Goal: Task Accomplishment & Management: Complete application form

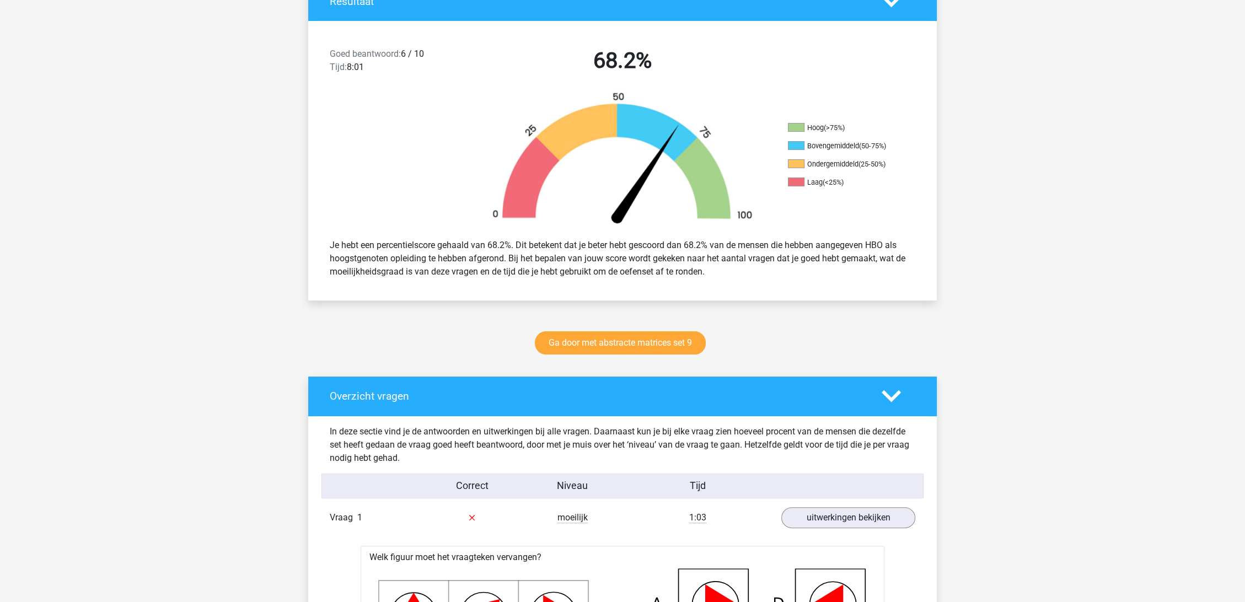
scroll to position [367, 0]
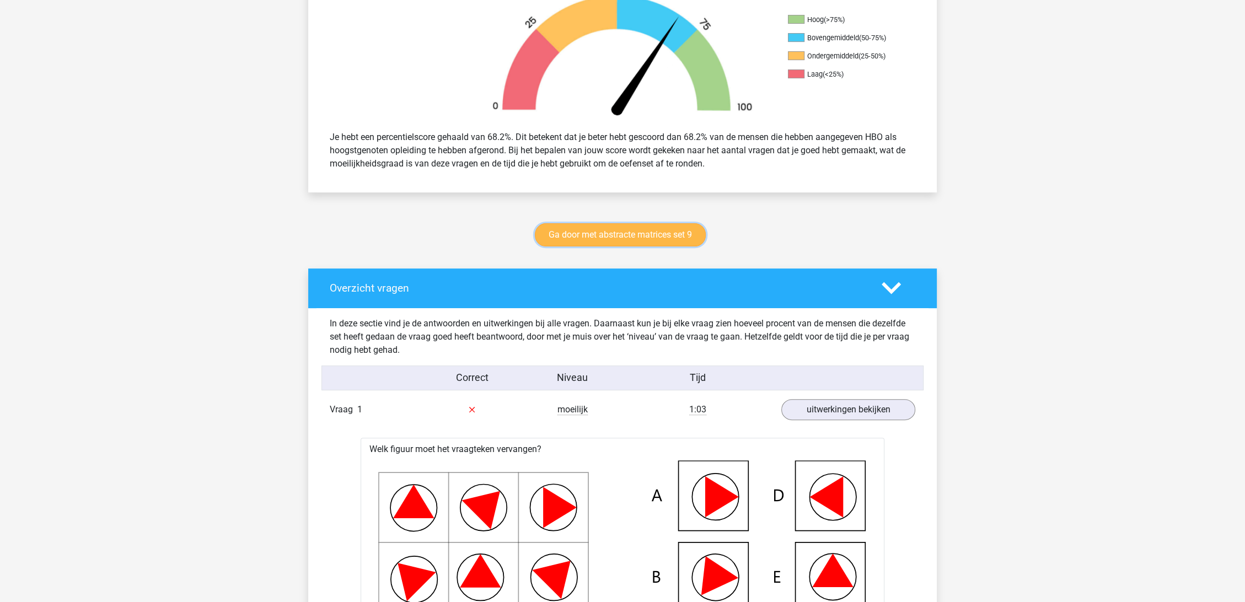
click at [649, 224] on link "Ga door met abstracte matrices set 9" at bounding box center [620, 234] width 171 height 23
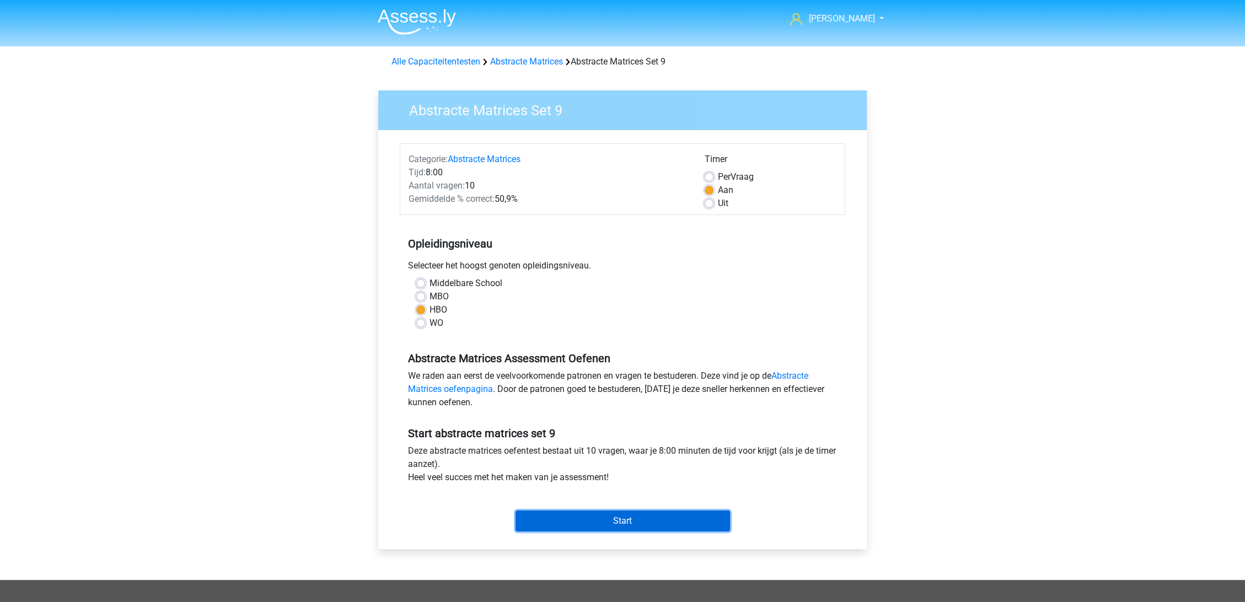
click at [624, 520] on input "Start" at bounding box center [622, 520] width 214 height 21
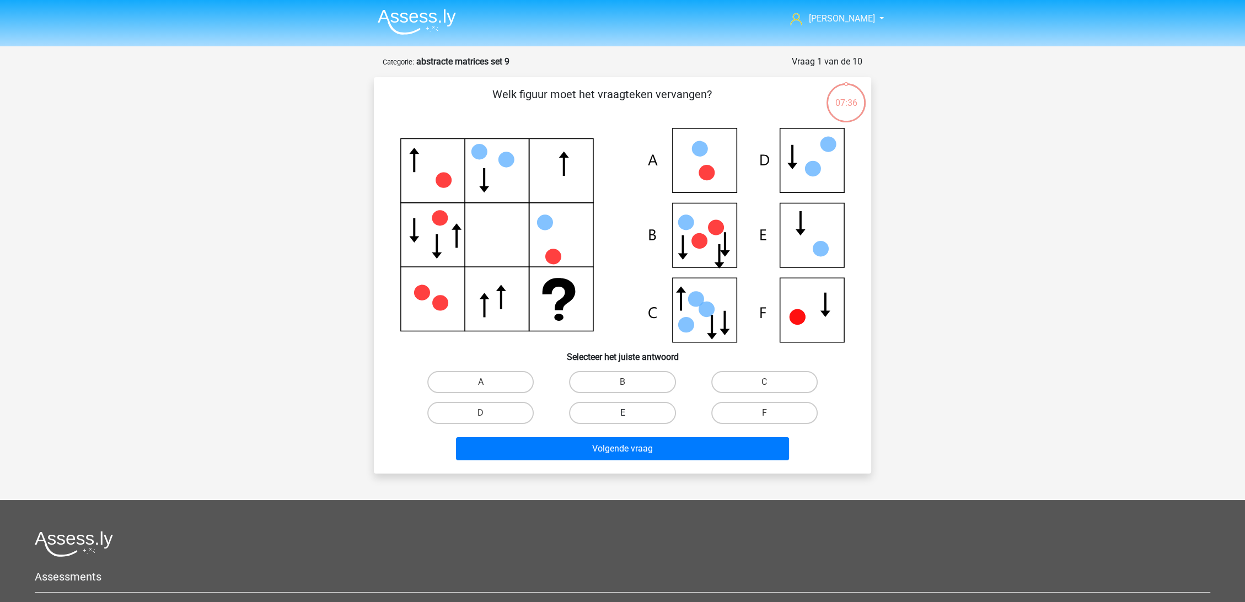
click at [632, 407] on label "E" at bounding box center [622, 413] width 106 height 22
click at [629, 413] on input "E" at bounding box center [625, 416] width 7 height 7
radio input "true"
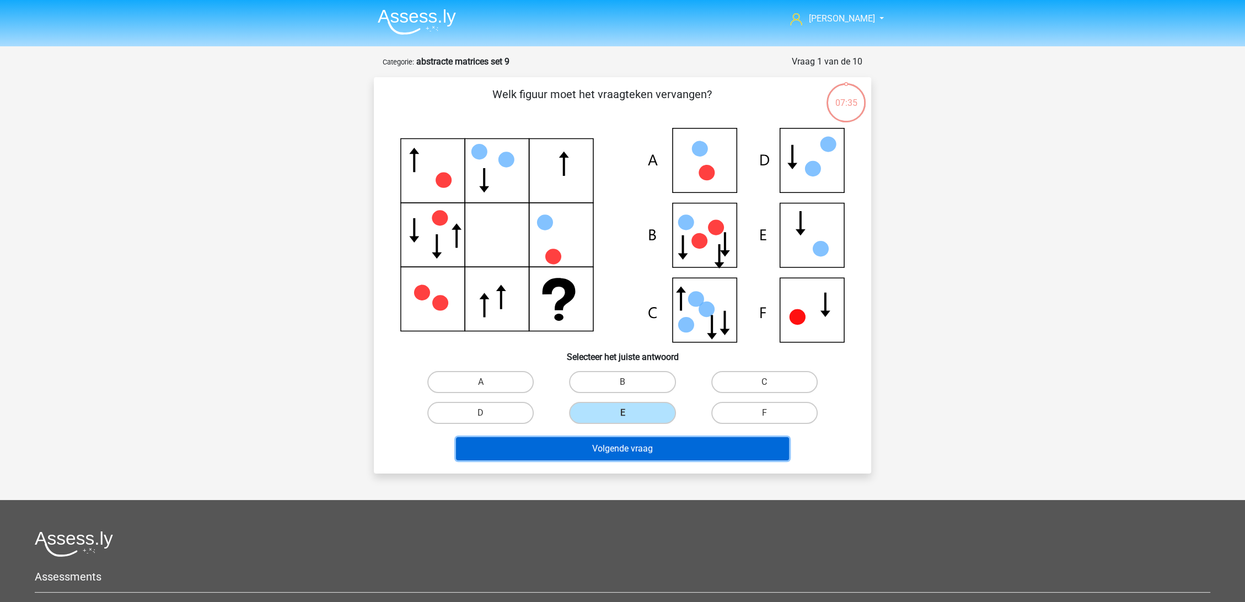
click at [637, 445] on button "Volgende vraag" at bounding box center [622, 448] width 333 height 23
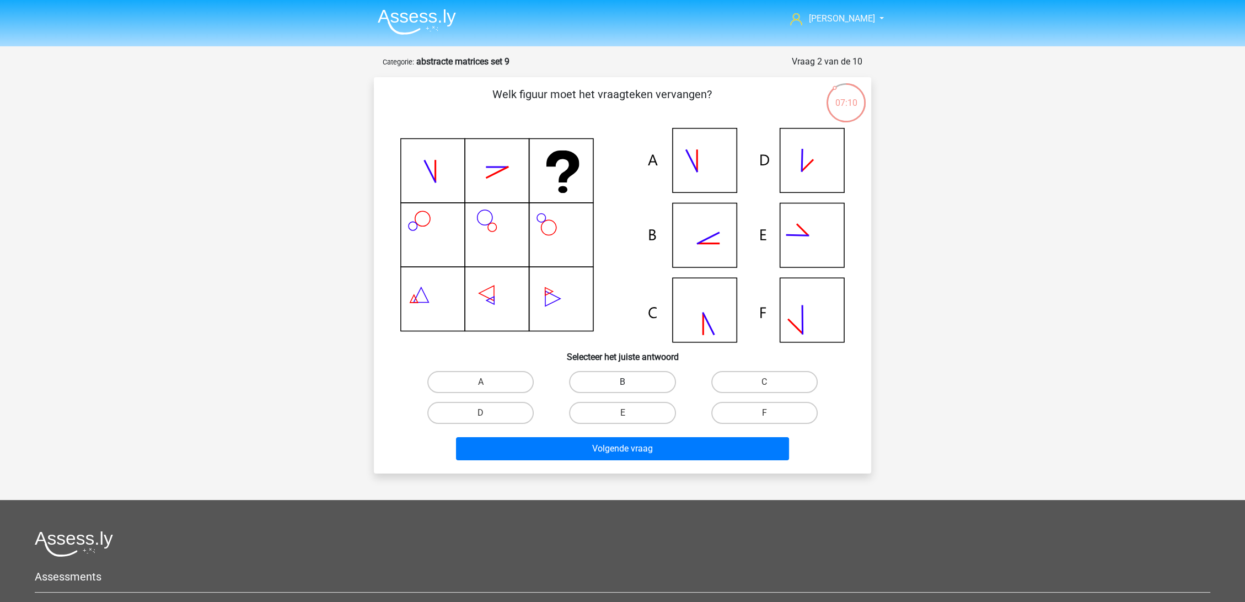
click at [639, 374] on label "B" at bounding box center [622, 382] width 106 height 22
click at [629, 382] on input "B" at bounding box center [625, 385] width 7 height 7
radio input "true"
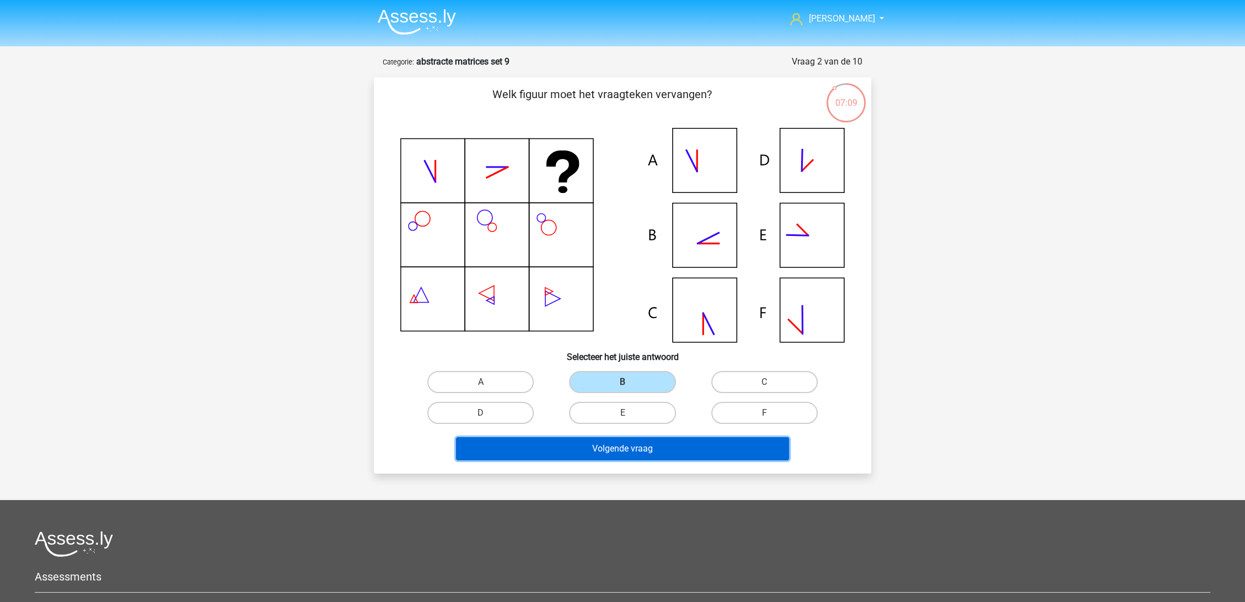
click at [600, 448] on button "Volgende vraag" at bounding box center [622, 448] width 333 height 23
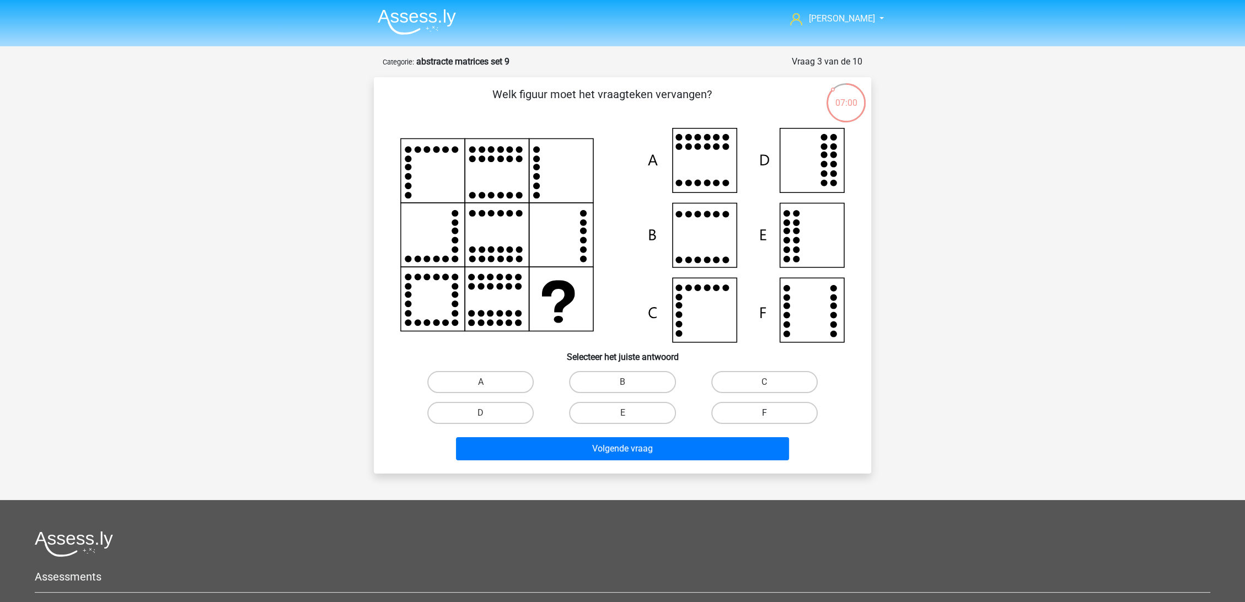
click at [771, 407] on label "F" at bounding box center [764, 413] width 106 height 22
click at [771, 413] on input "F" at bounding box center [767, 416] width 7 height 7
radio input "true"
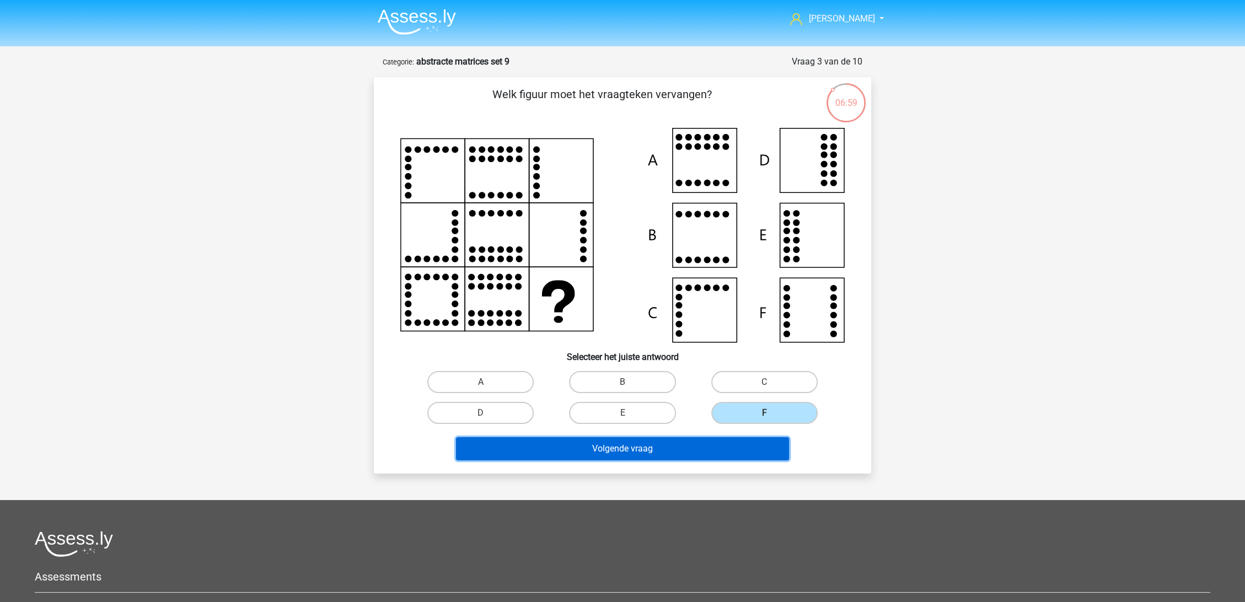
click at [643, 449] on button "Volgende vraag" at bounding box center [622, 448] width 333 height 23
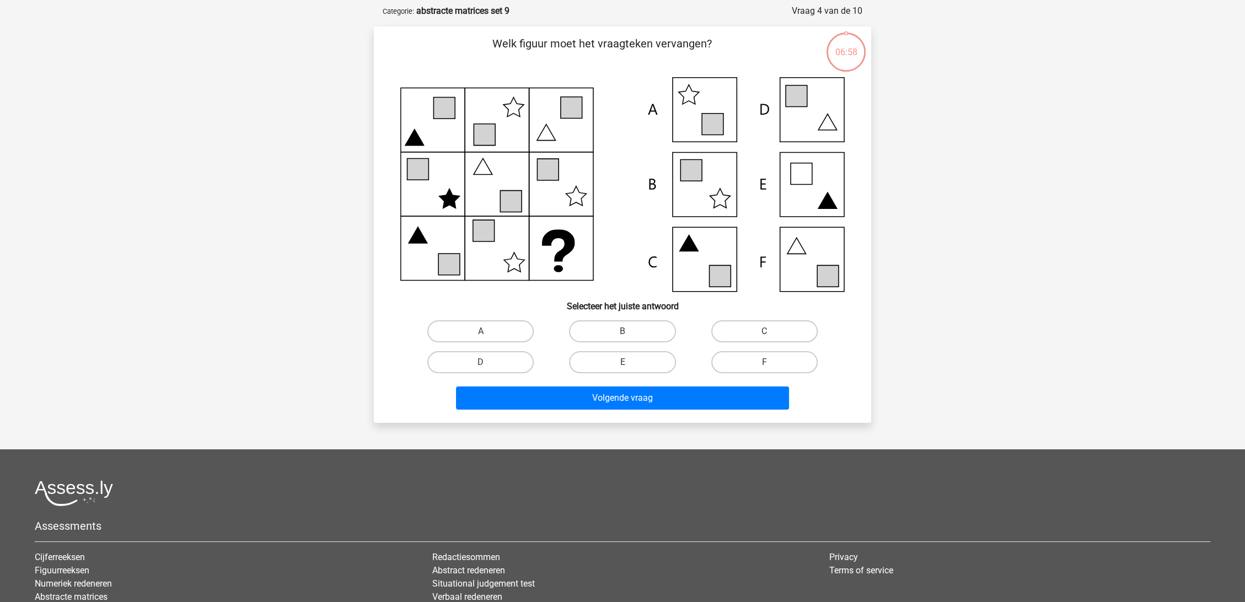
scroll to position [55, 0]
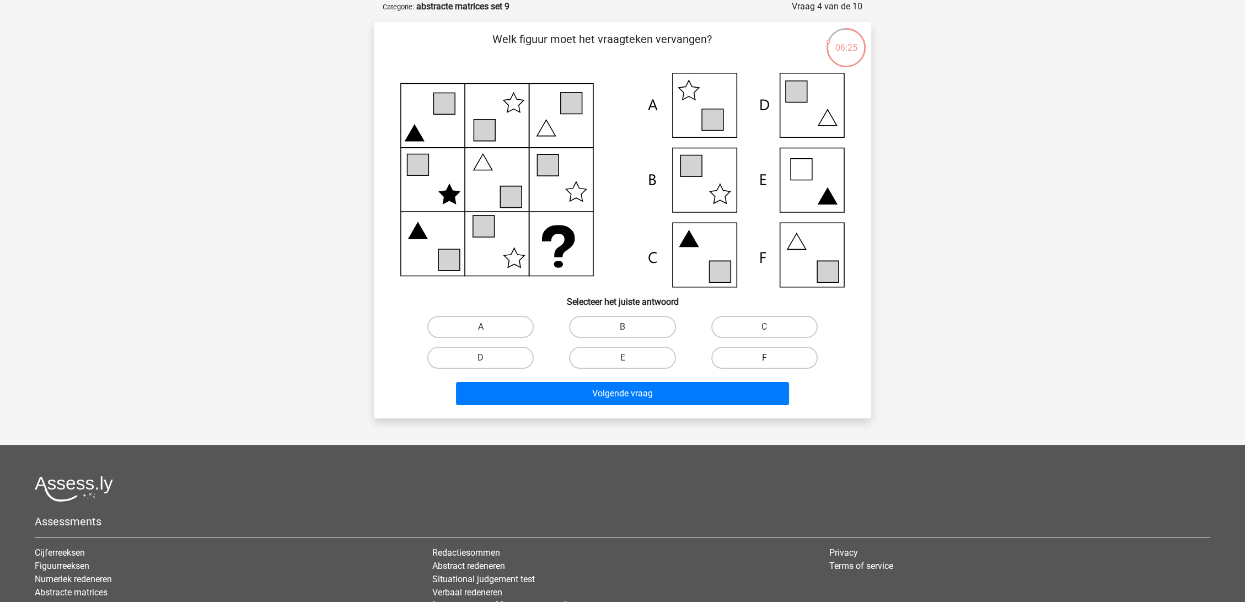
click at [753, 357] on label "F" at bounding box center [764, 358] width 106 height 22
click at [764, 358] on input "F" at bounding box center [767, 361] width 7 height 7
radio input "true"
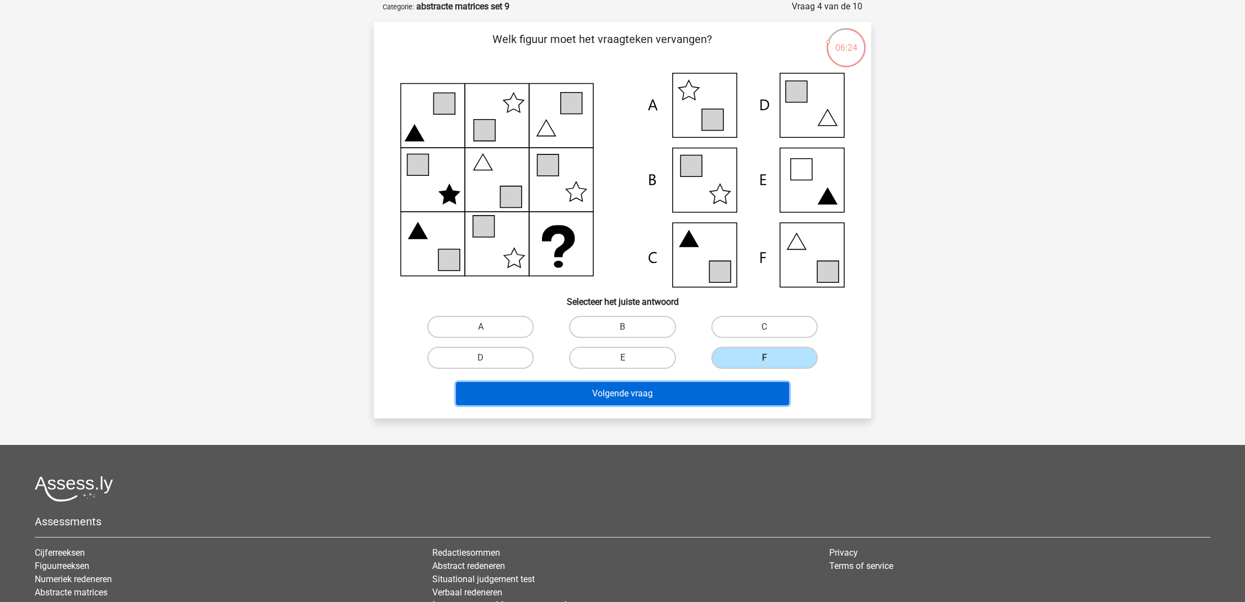
click at [725, 397] on button "Volgende vraag" at bounding box center [622, 393] width 333 height 23
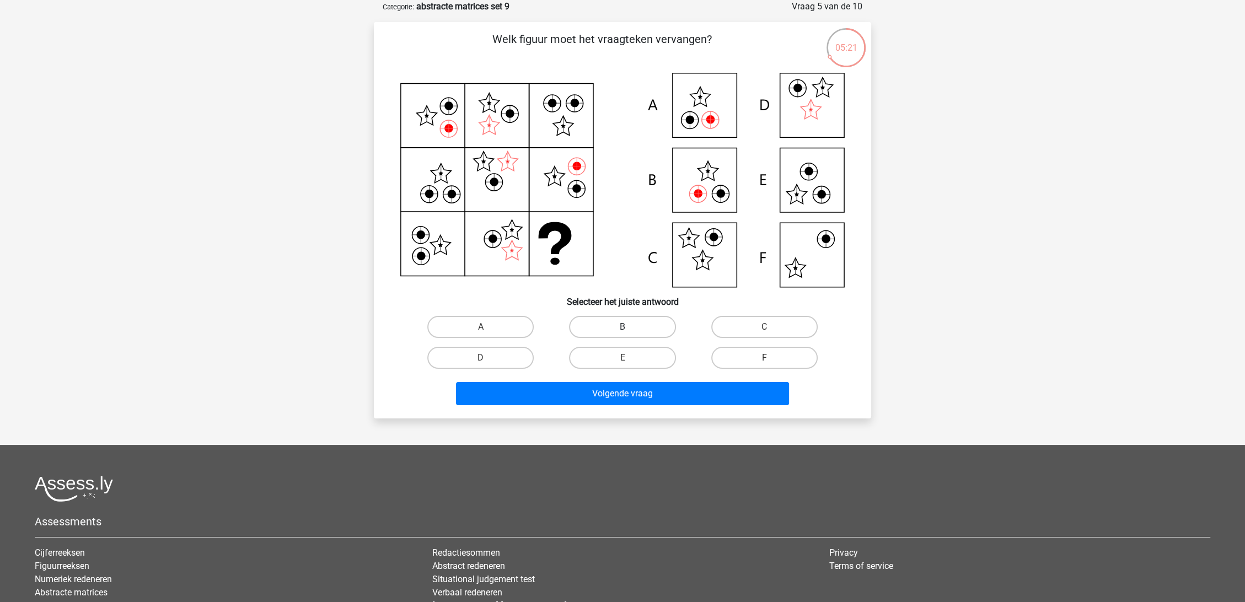
click at [617, 330] on label "B" at bounding box center [622, 327] width 106 height 22
click at [622, 330] on input "B" at bounding box center [625, 330] width 7 height 7
radio input "true"
click at [634, 405] on div "Volgende vraag" at bounding box center [623, 396] width 426 height 28
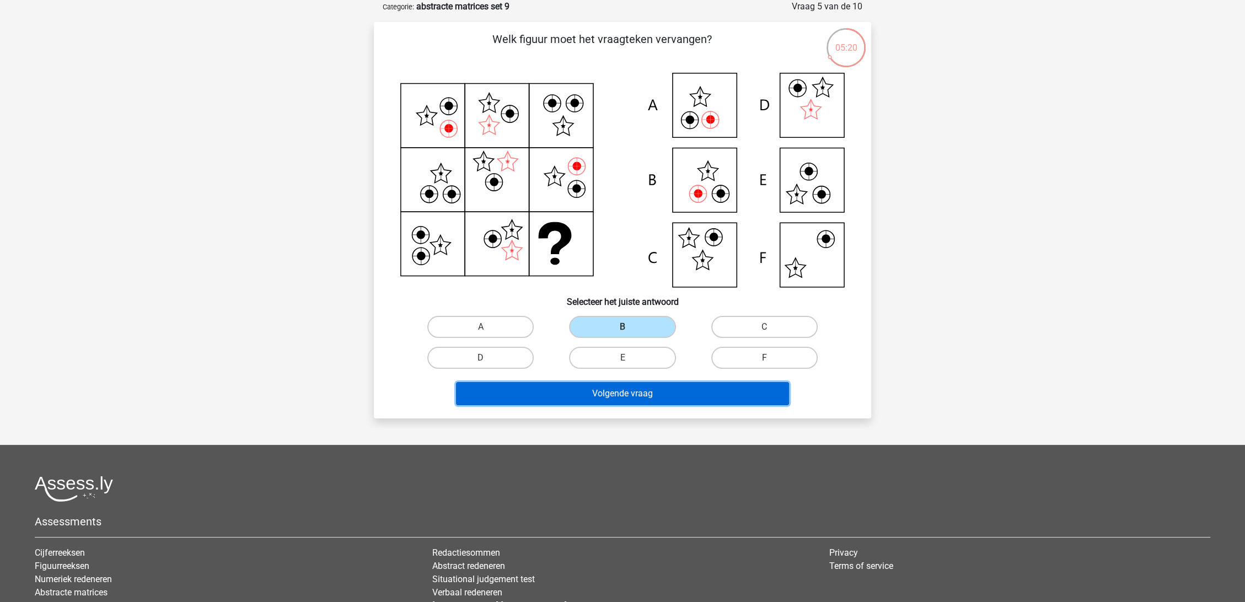
click at [632, 390] on button "Volgende vraag" at bounding box center [622, 393] width 333 height 23
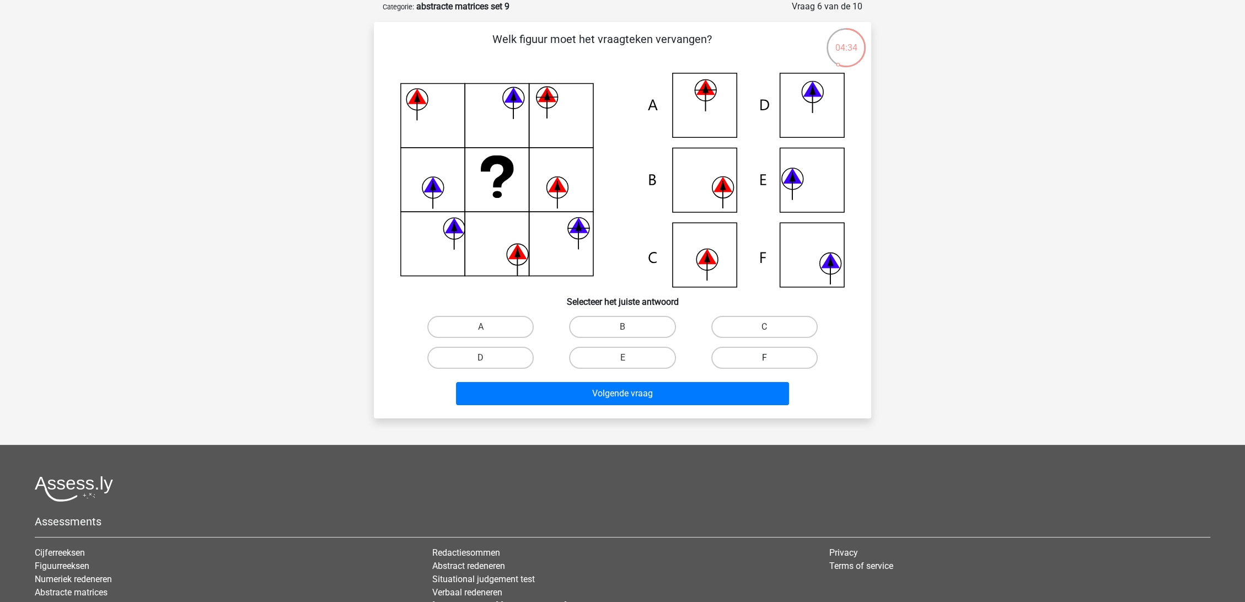
click at [771, 352] on label "F" at bounding box center [764, 358] width 106 height 22
click at [771, 358] on input "F" at bounding box center [767, 361] width 7 height 7
radio input "true"
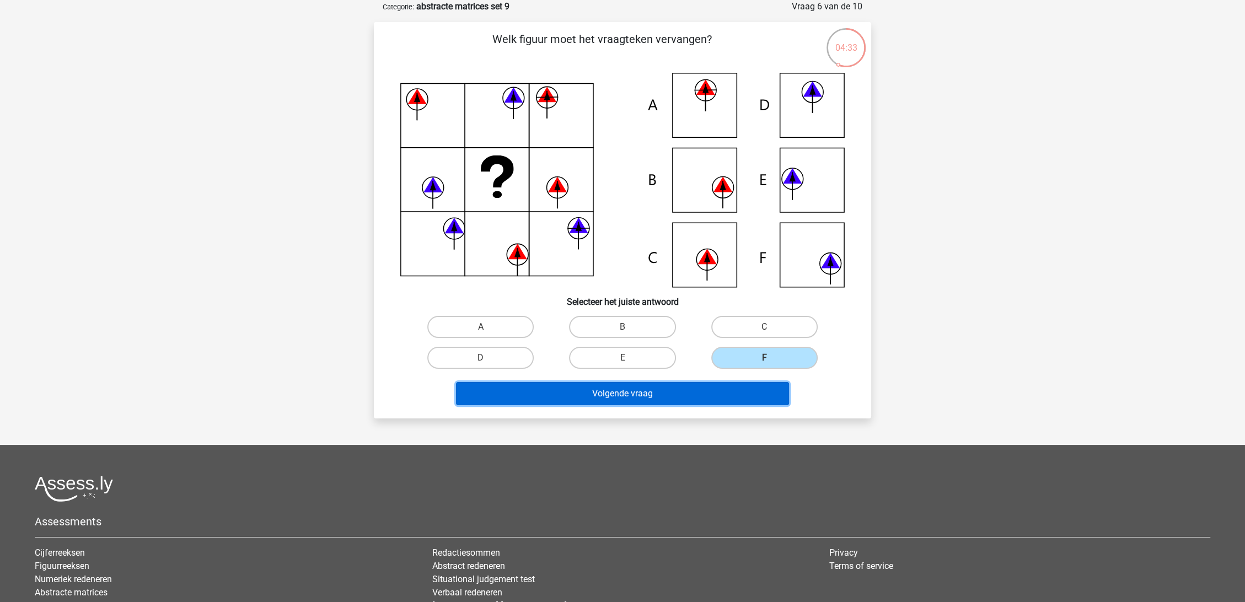
click at [732, 386] on button "Volgende vraag" at bounding box center [622, 393] width 333 height 23
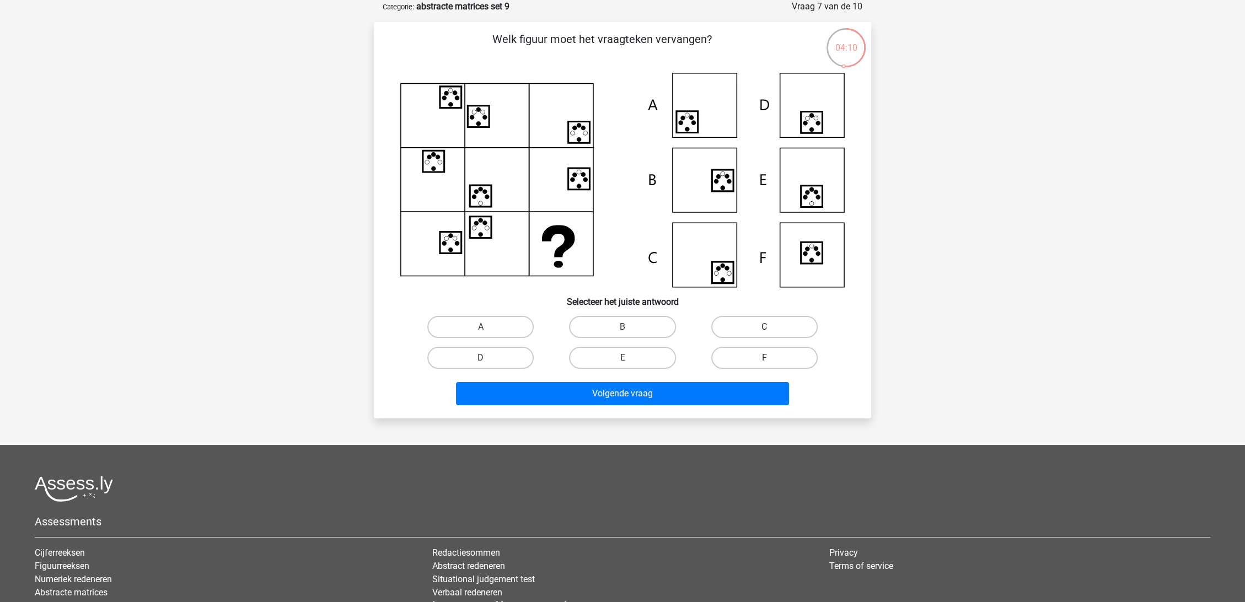
click at [785, 325] on label "C" at bounding box center [764, 327] width 106 height 22
click at [771, 327] on input "C" at bounding box center [767, 330] width 7 height 7
radio input "true"
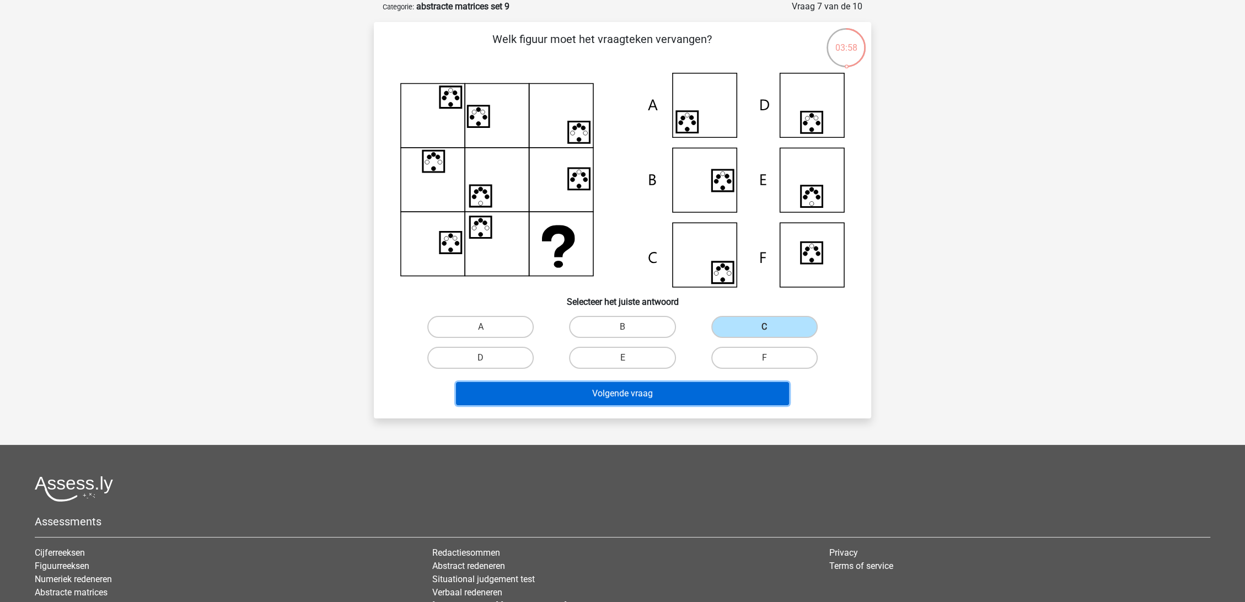
click at [713, 390] on button "Volgende vraag" at bounding box center [622, 393] width 333 height 23
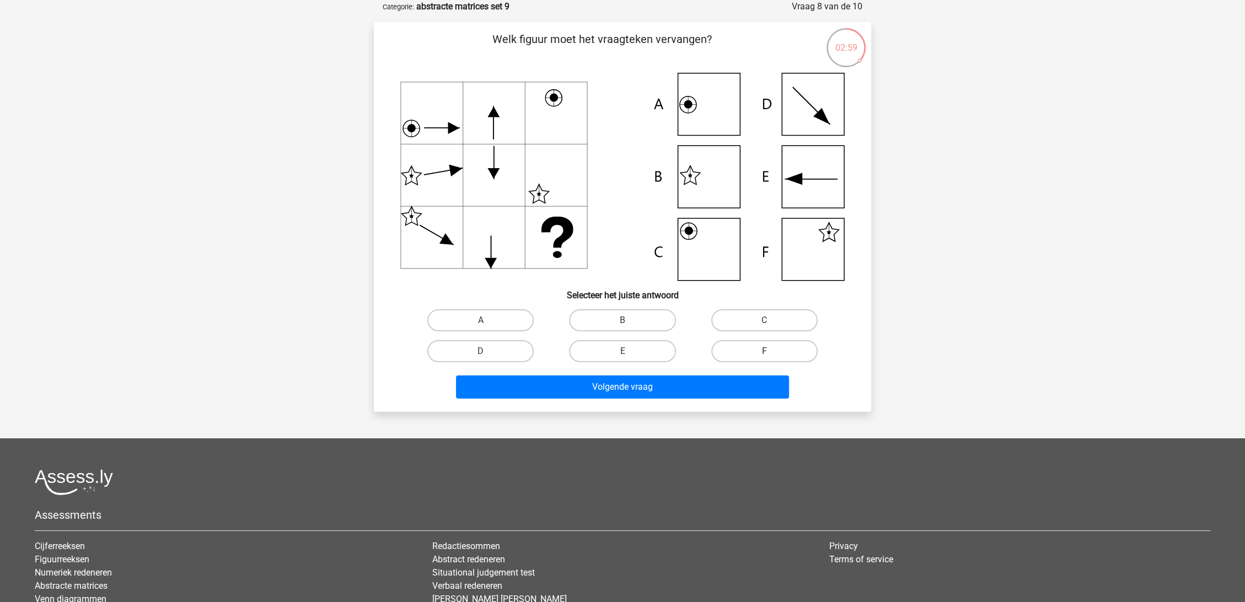
click at [784, 342] on label "F" at bounding box center [764, 351] width 106 height 22
click at [771, 351] on input "F" at bounding box center [767, 354] width 7 height 7
radio input "true"
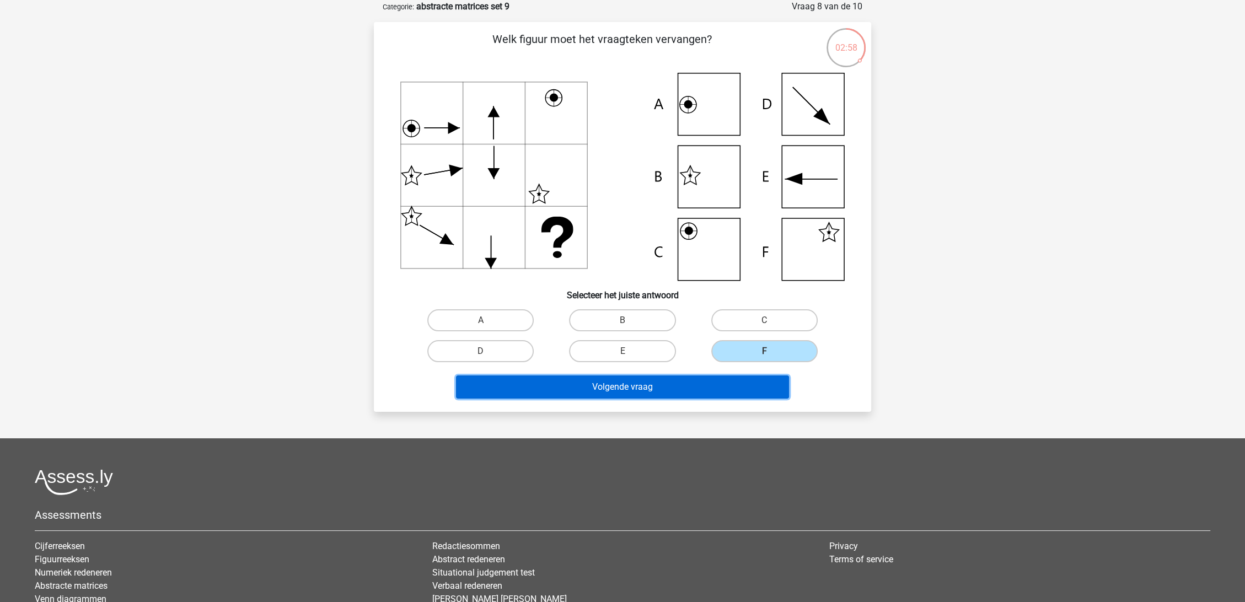
click at [741, 383] on button "Volgende vraag" at bounding box center [622, 386] width 333 height 23
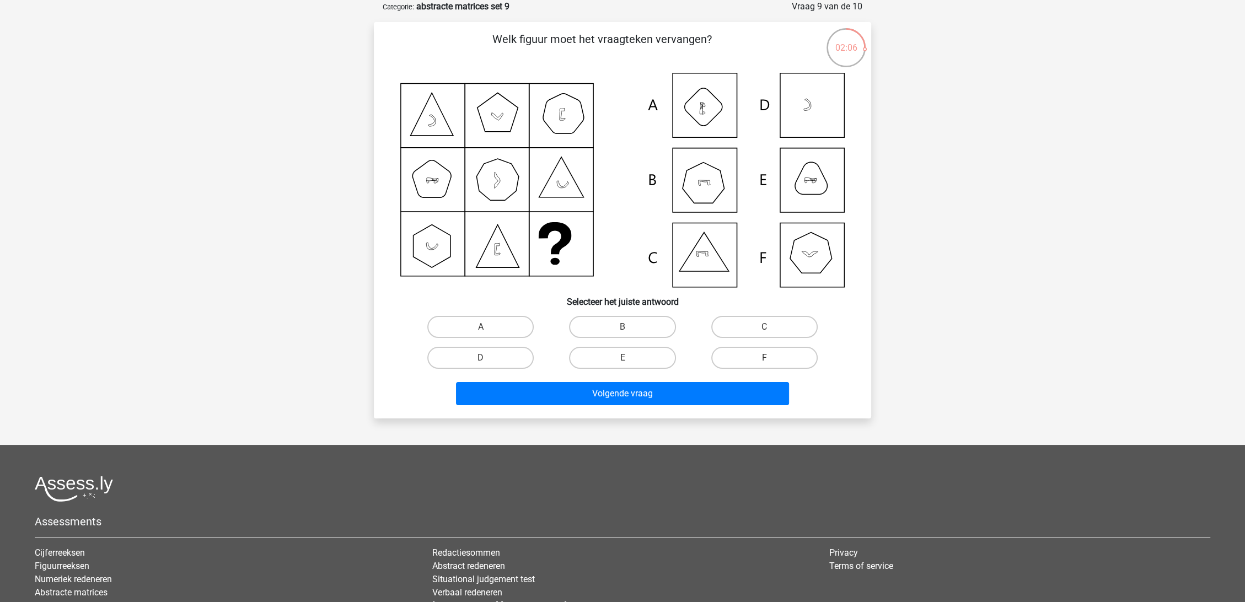
click at [627, 358] on input "E" at bounding box center [625, 361] width 7 height 7
radio input "true"
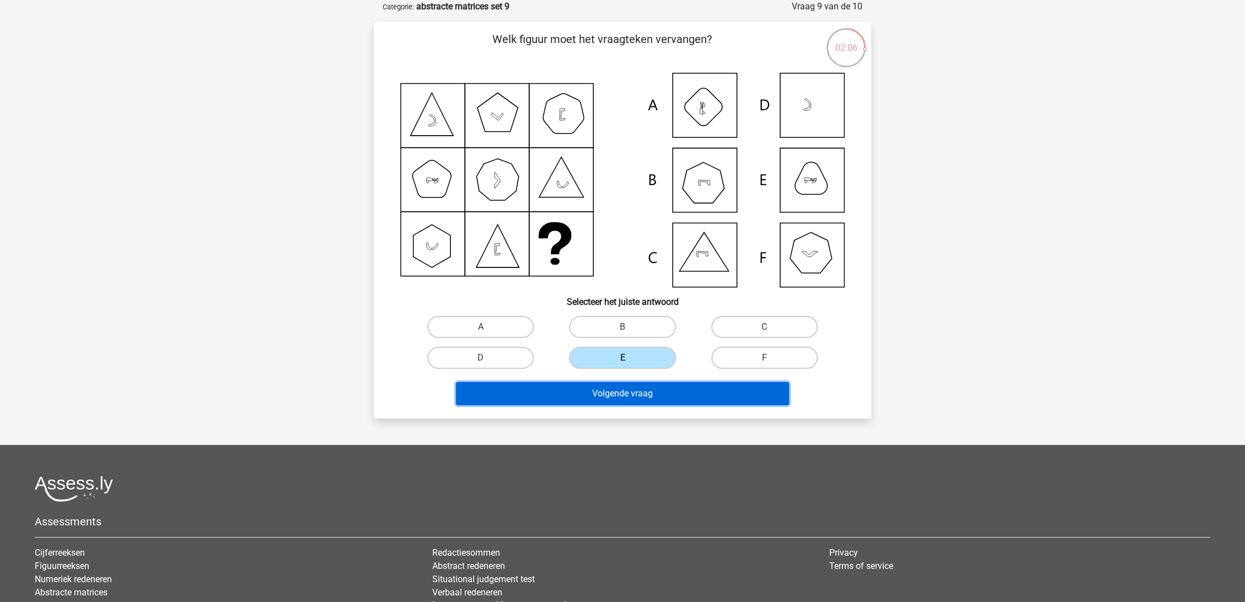
click at [639, 395] on button "Volgende vraag" at bounding box center [622, 393] width 333 height 23
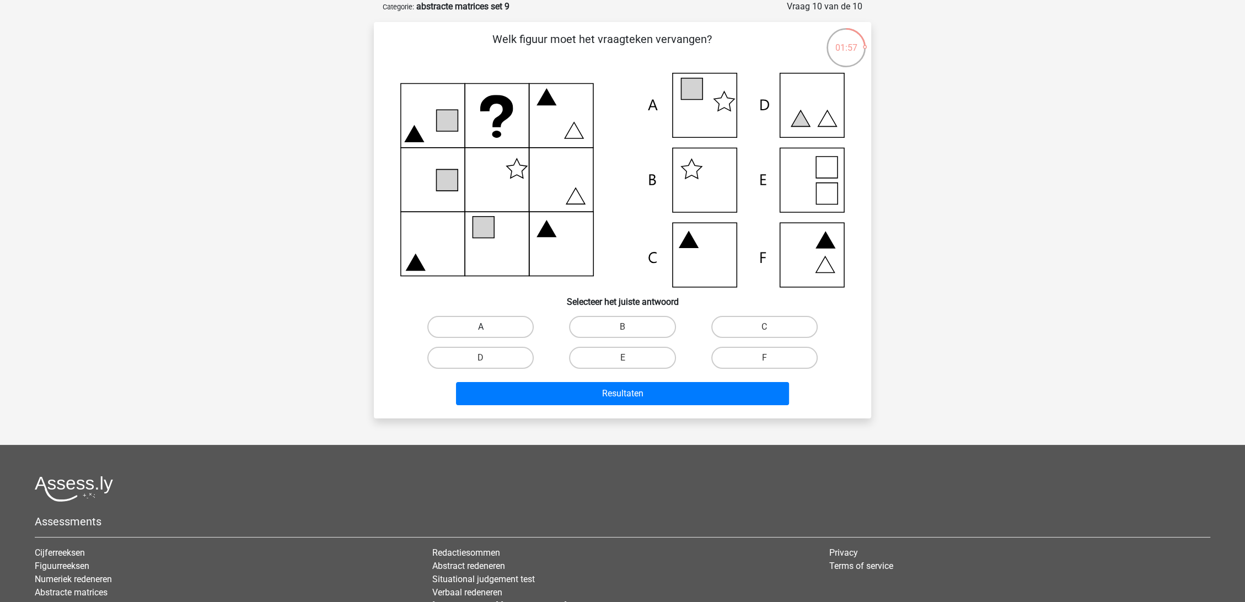
click at [462, 328] on label "A" at bounding box center [480, 327] width 106 height 22
click at [481, 328] on input "A" at bounding box center [484, 330] width 7 height 7
radio input "true"
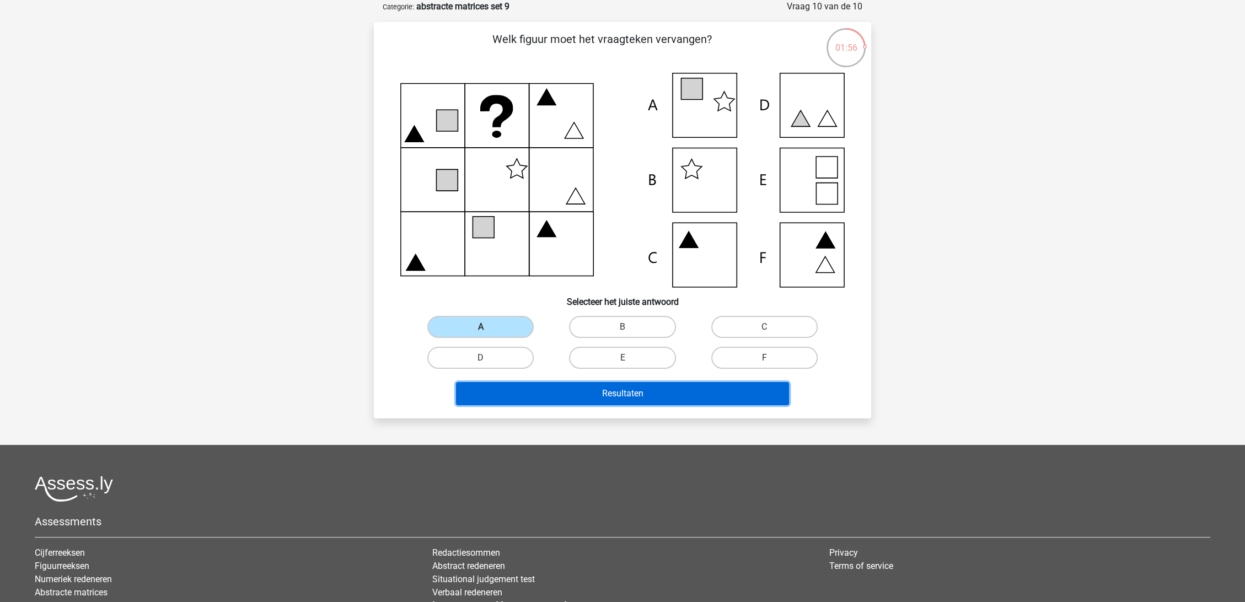
click at [561, 391] on button "Resultaten" at bounding box center [622, 393] width 333 height 23
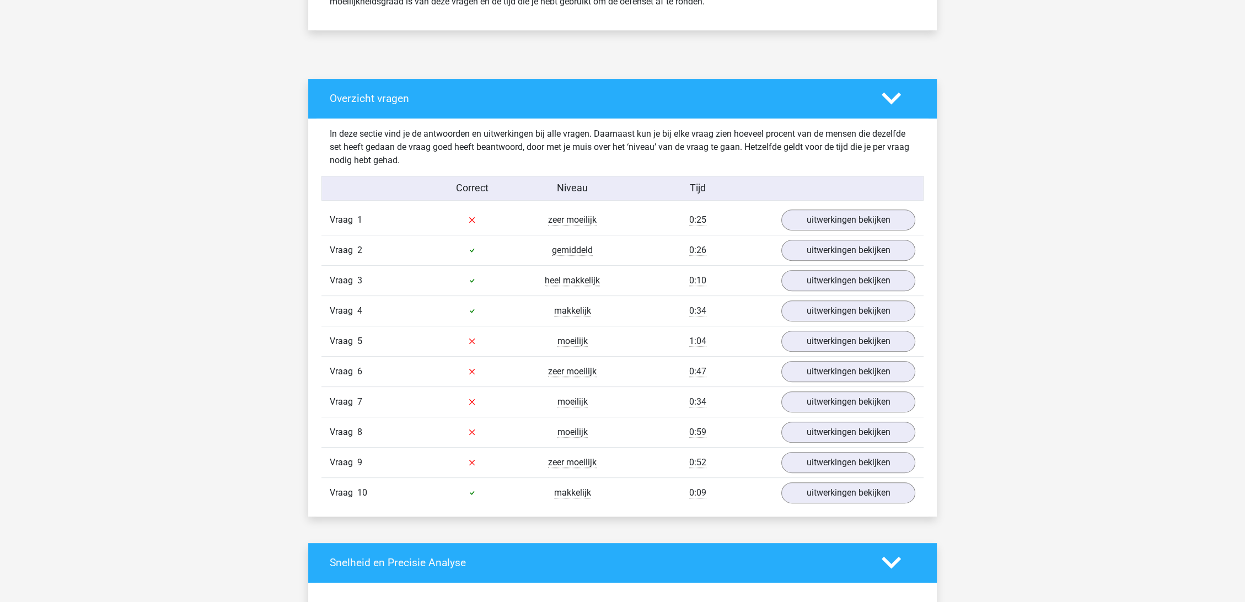
scroll to position [551, 0]
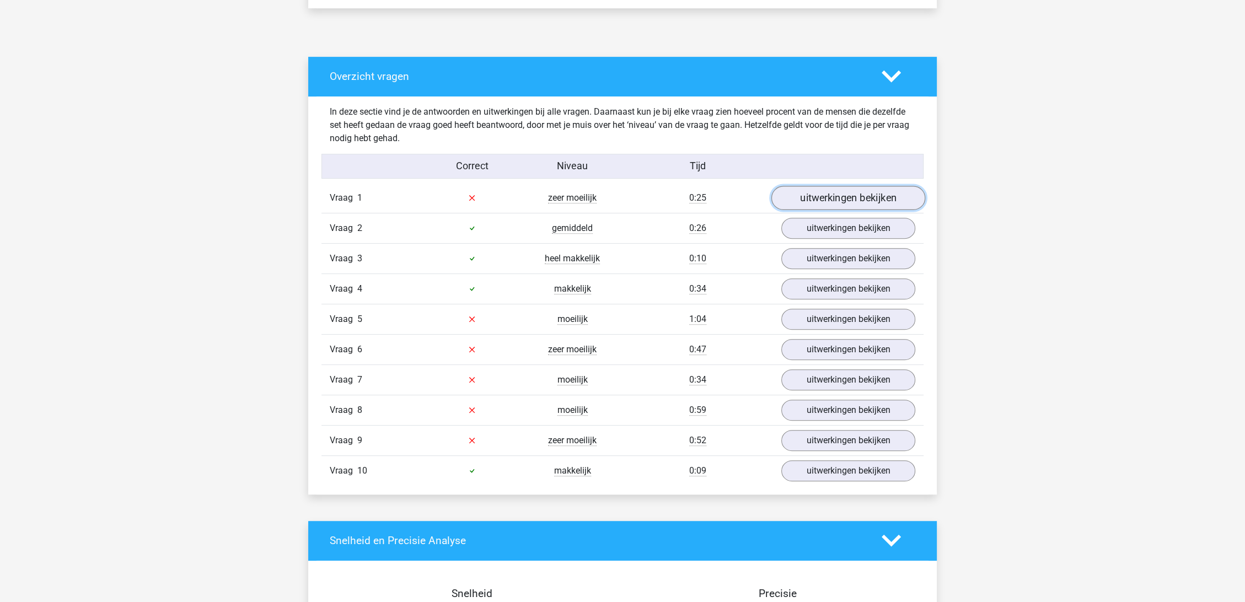
click at [841, 194] on link "uitwerkingen bekijken" at bounding box center [848, 198] width 154 height 24
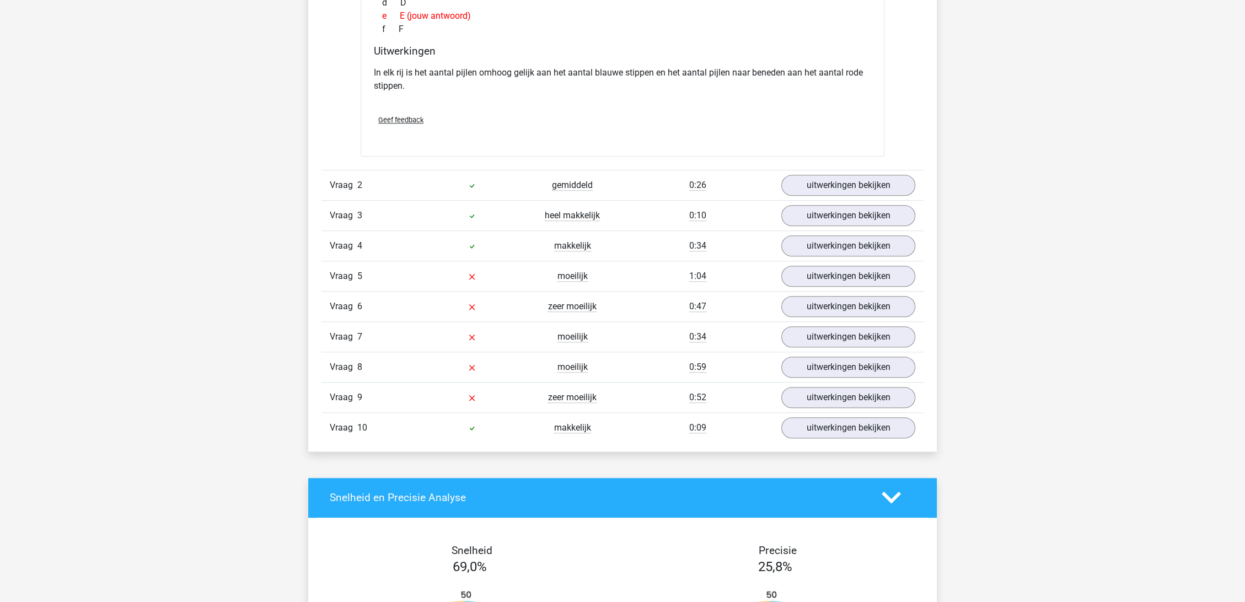
scroll to position [1102, 0]
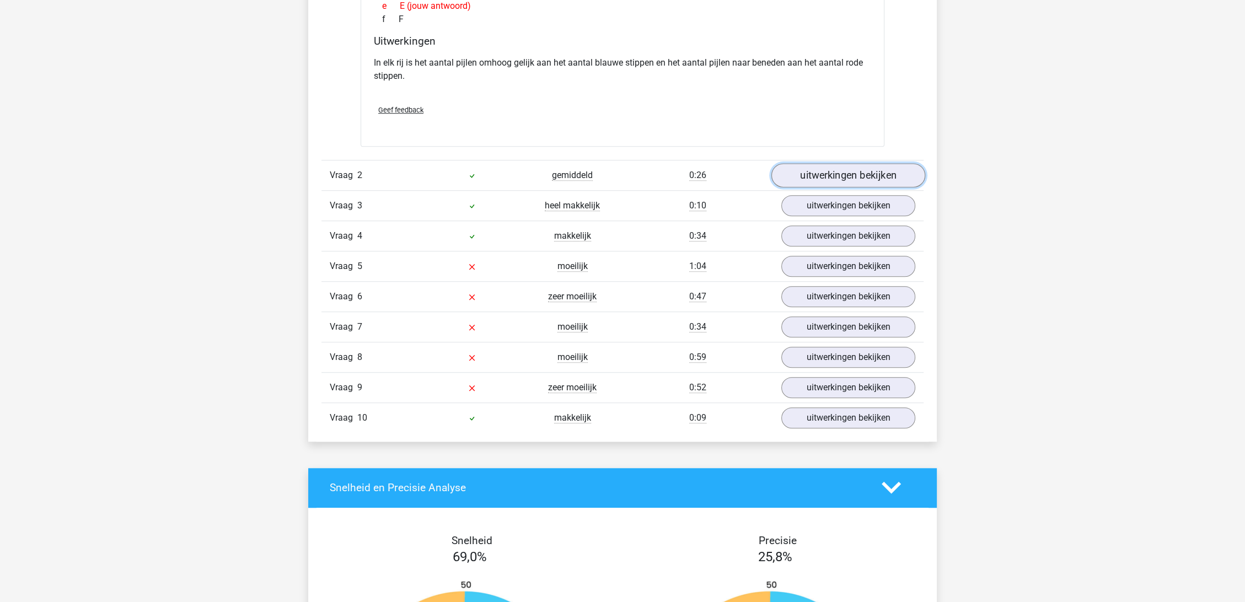
click at [827, 173] on link "uitwerkingen bekijken" at bounding box center [848, 175] width 154 height 24
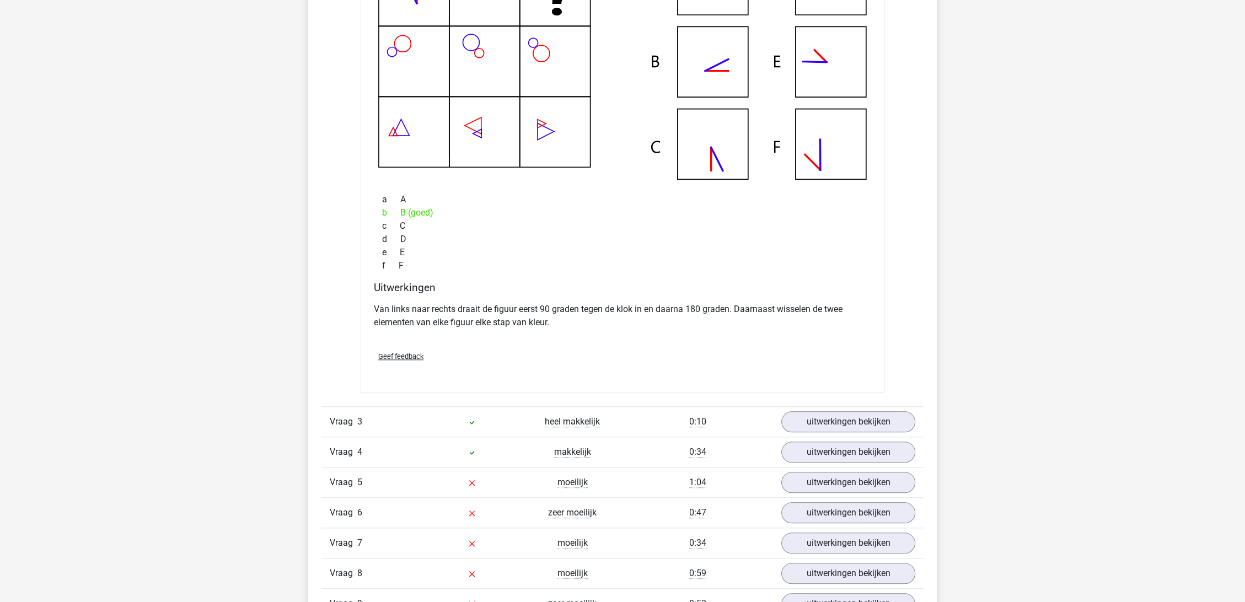
scroll to position [1469, 0]
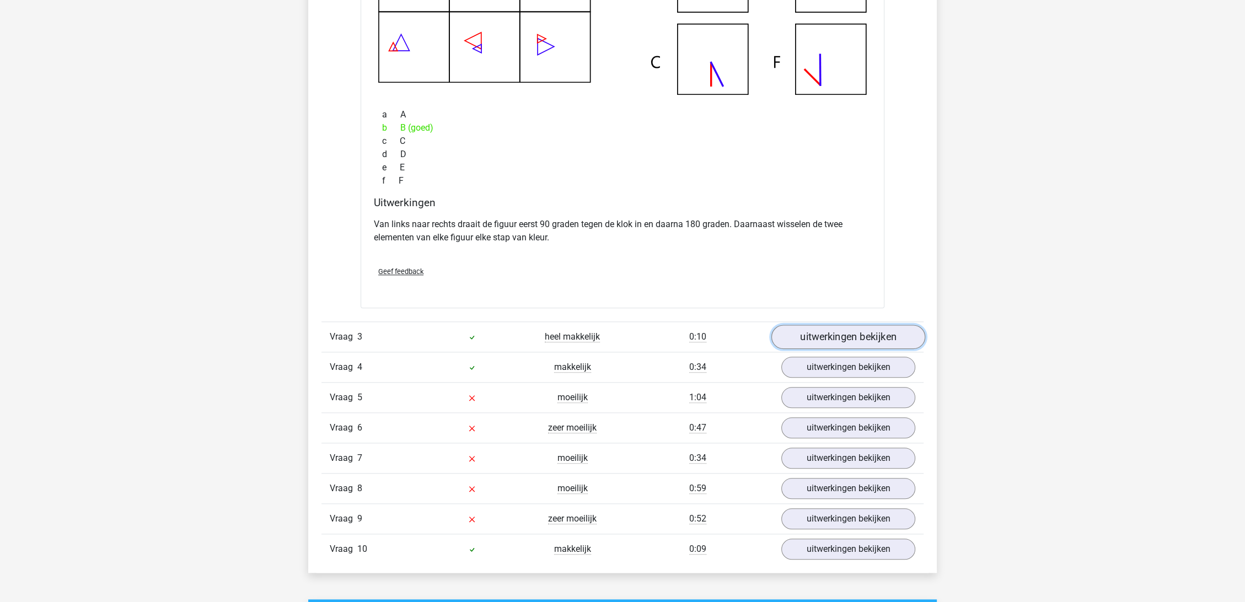
click at [831, 330] on link "uitwerkingen bekijken" at bounding box center [848, 337] width 154 height 24
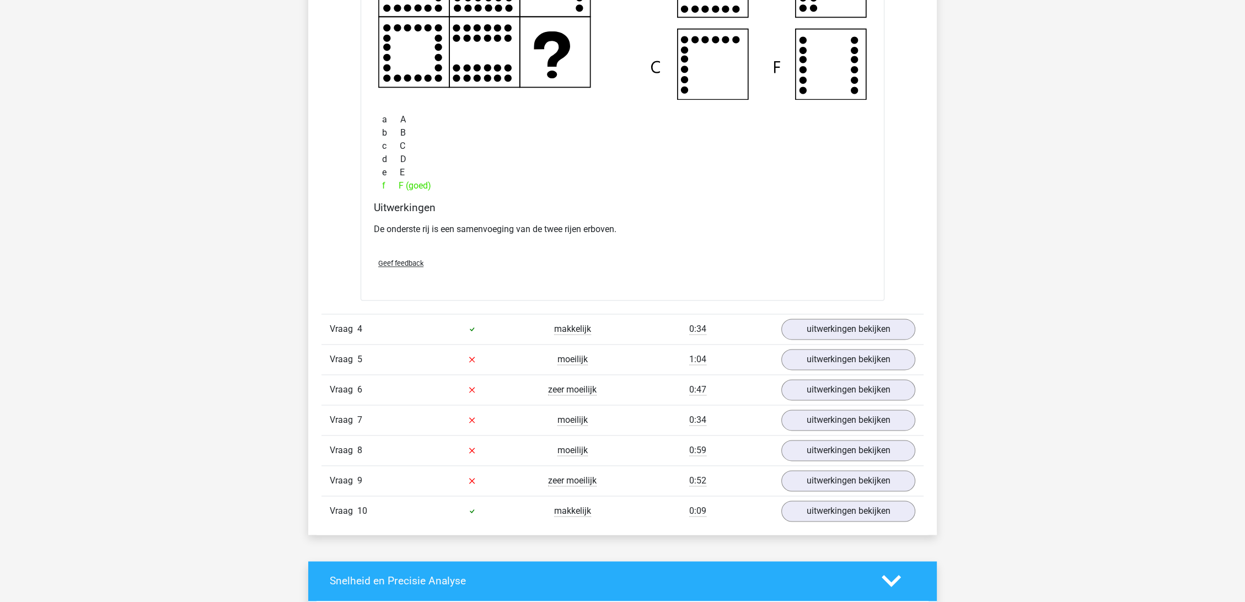
scroll to position [2021, 0]
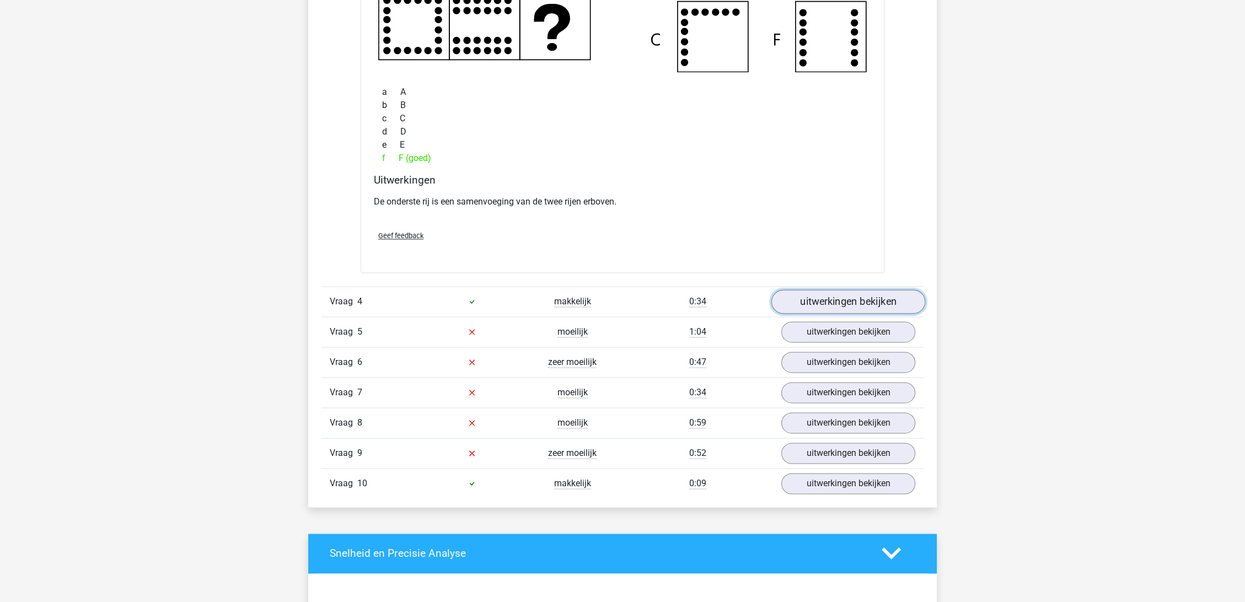
click at [831, 302] on link "uitwerkingen bekijken" at bounding box center [848, 301] width 154 height 24
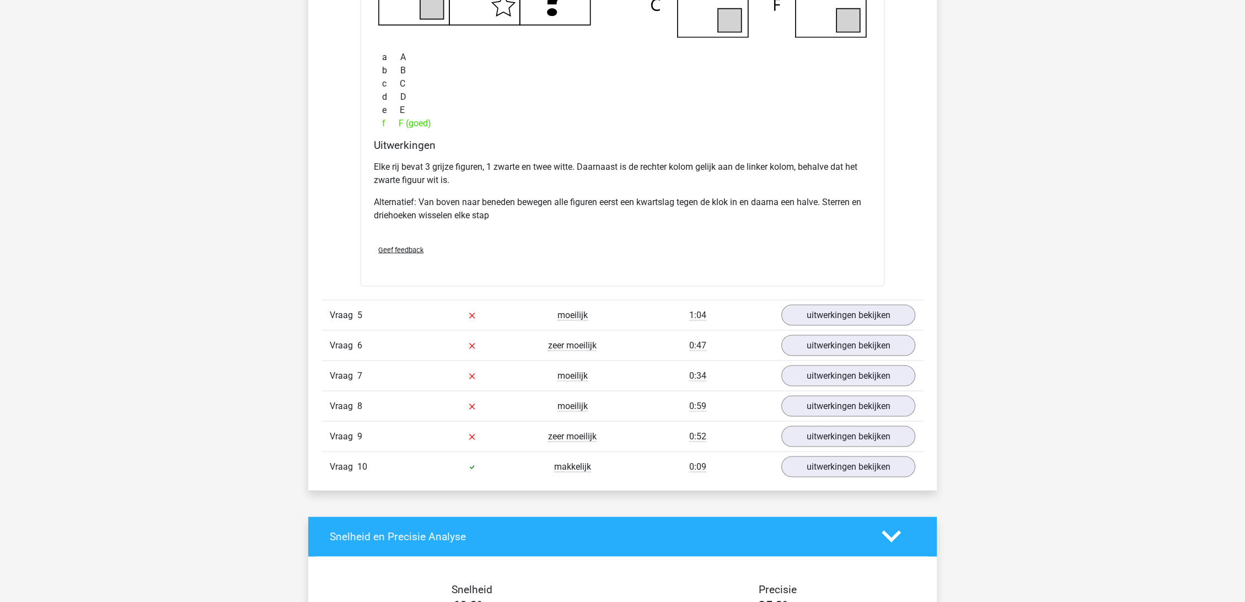
scroll to position [2572, 0]
click at [842, 311] on link "uitwerkingen bekijken" at bounding box center [848, 314] width 154 height 24
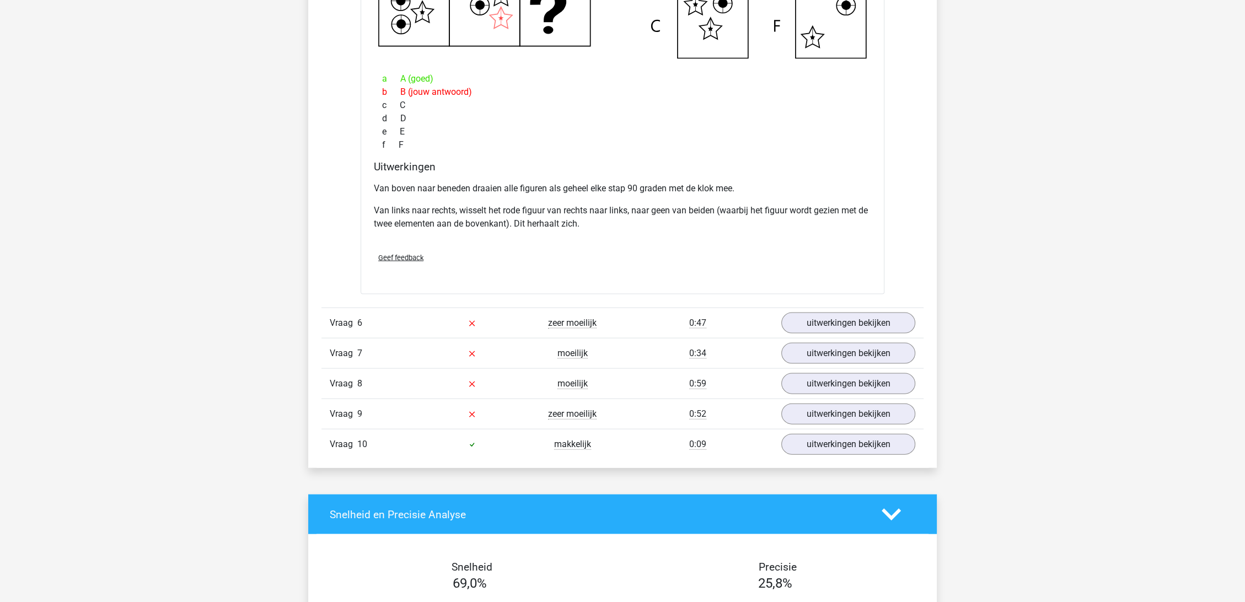
scroll to position [3123, 0]
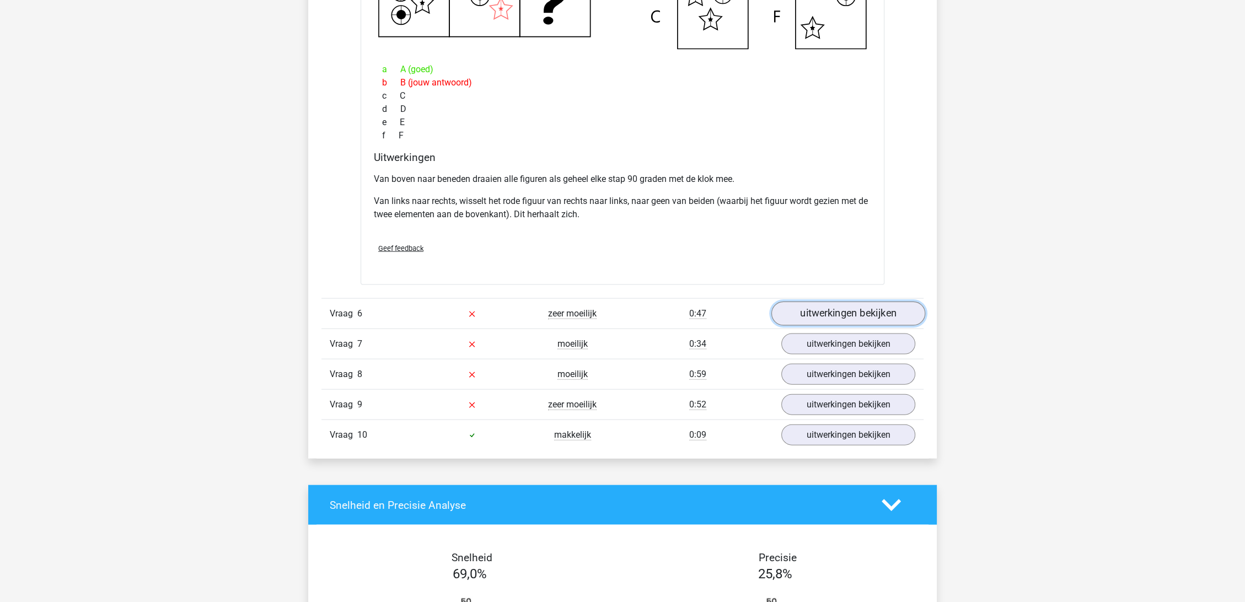
click at [848, 306] on link "uitwerkingen bekijken" at bounding box center [848, 313] width 154 height 24
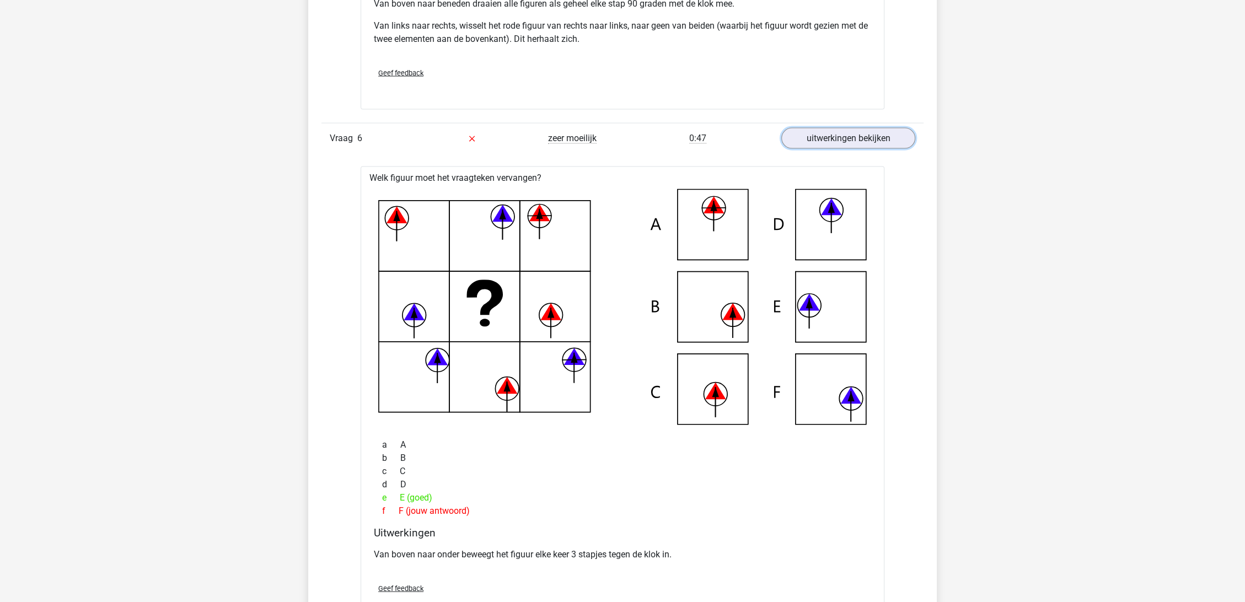
scroll to position [3307, 0]
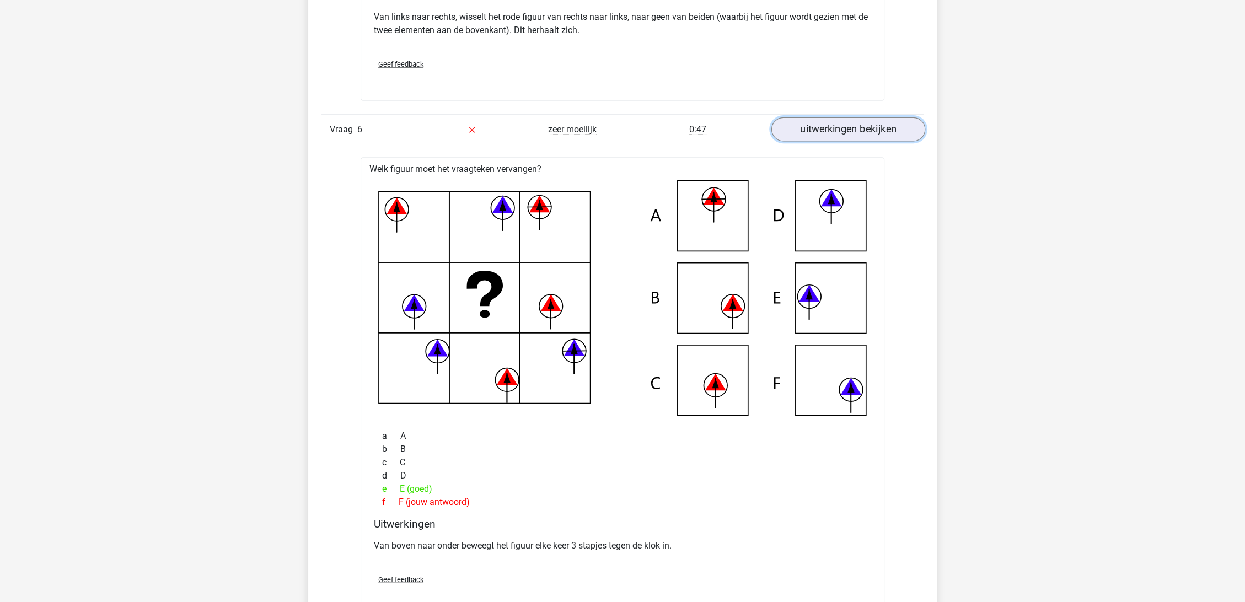
click at [886, 127] on link "uitwerkingen bekijken" at bounding box center [848, 129] width 154 height 24
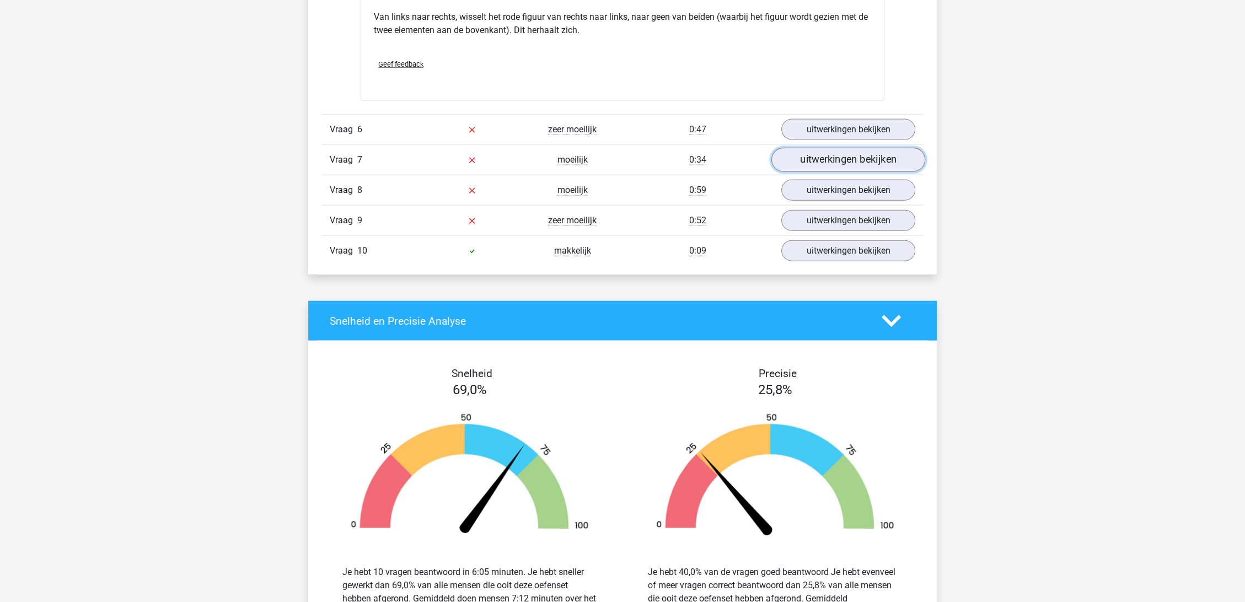
click at [860, 157] on link "uitwerkingen bekijken" at bounding box center [848, 160] width 154 height 24
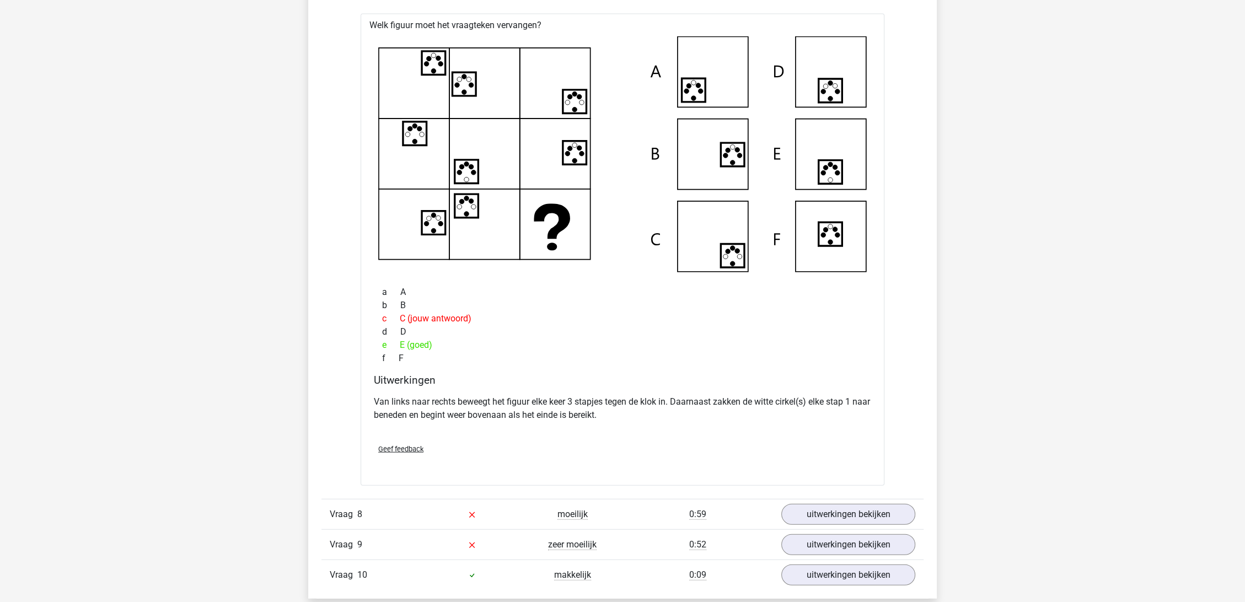
scroll to position [3491, 0]
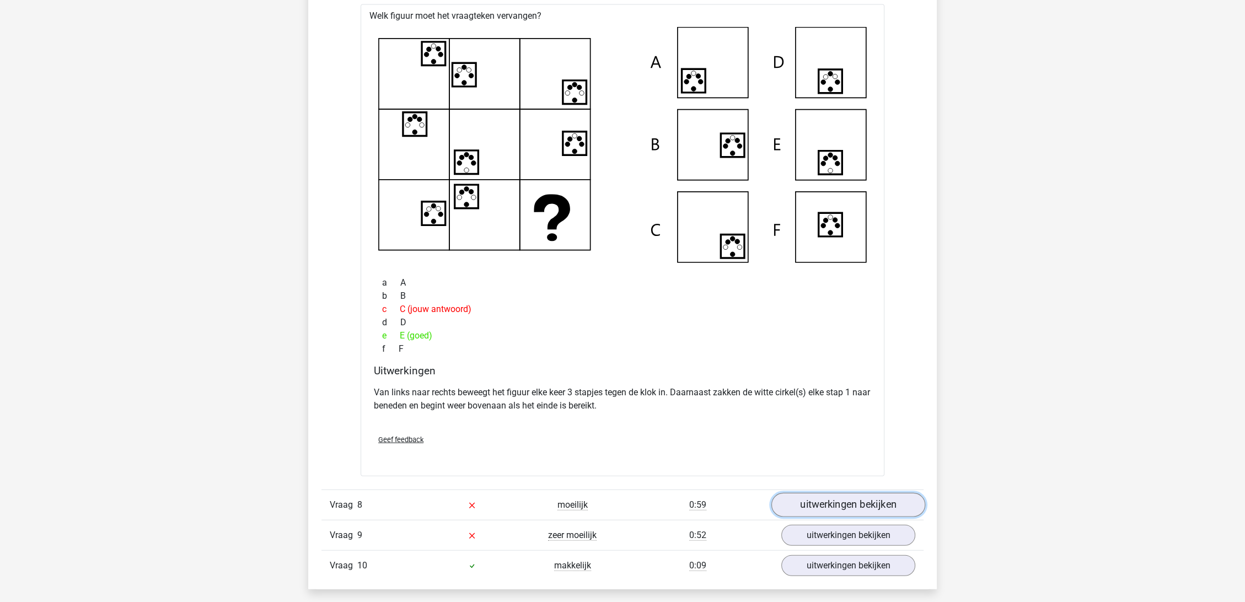
click at [808, 505] on link "uitwerkingen bekijken" at bounding box center [848, 505] width 154 height 24
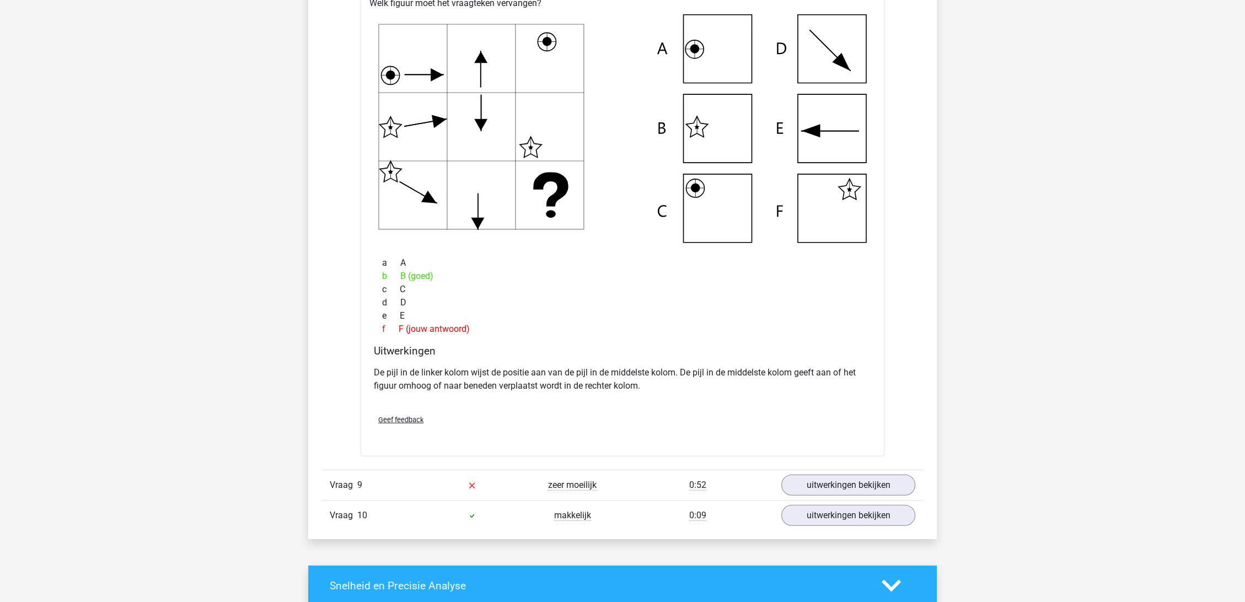
scroll to position [4042, 0]
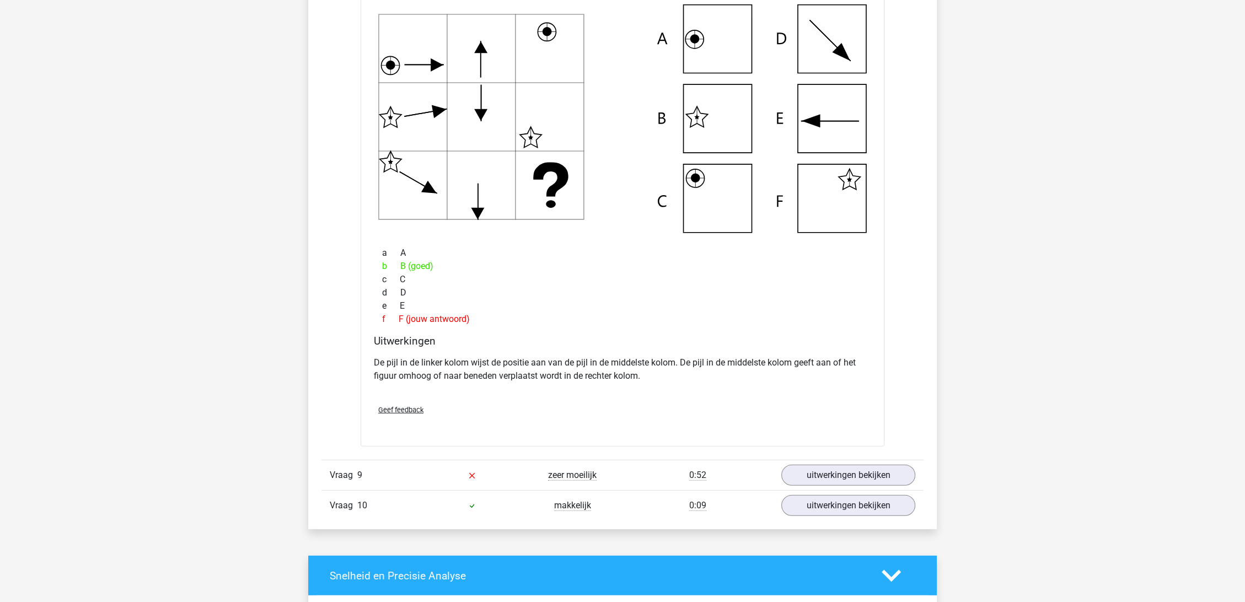
click at [855, 470] on link "uitwerkingen bekijken" at bounding box center [848, 476] width 154 height 24
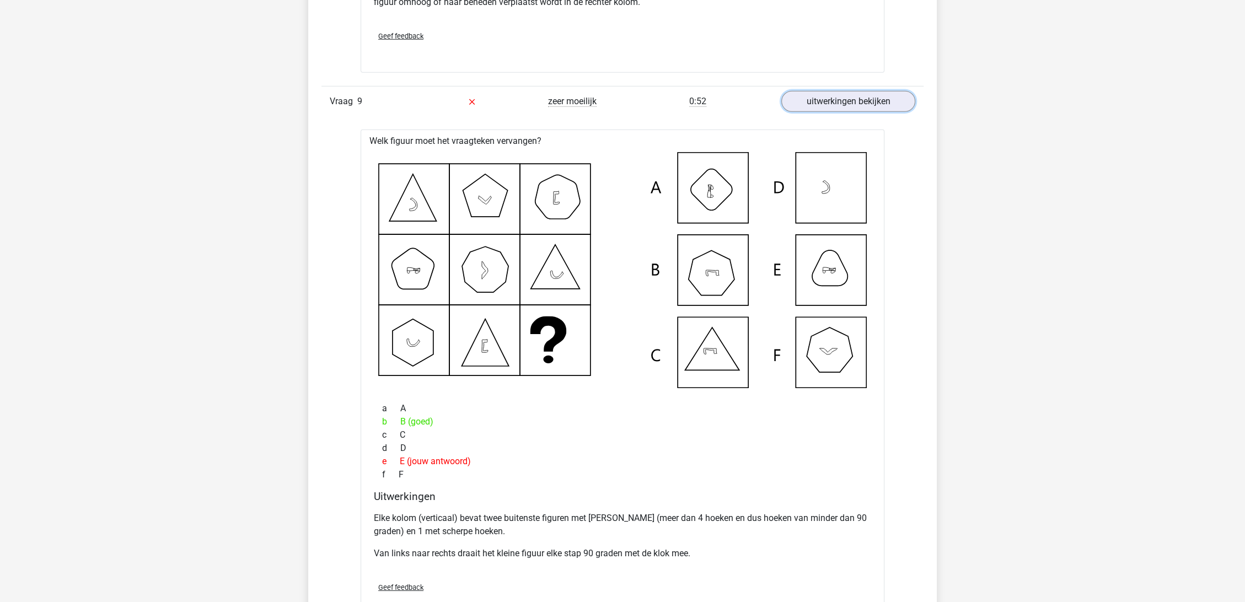
scroll to position [4409, 0]
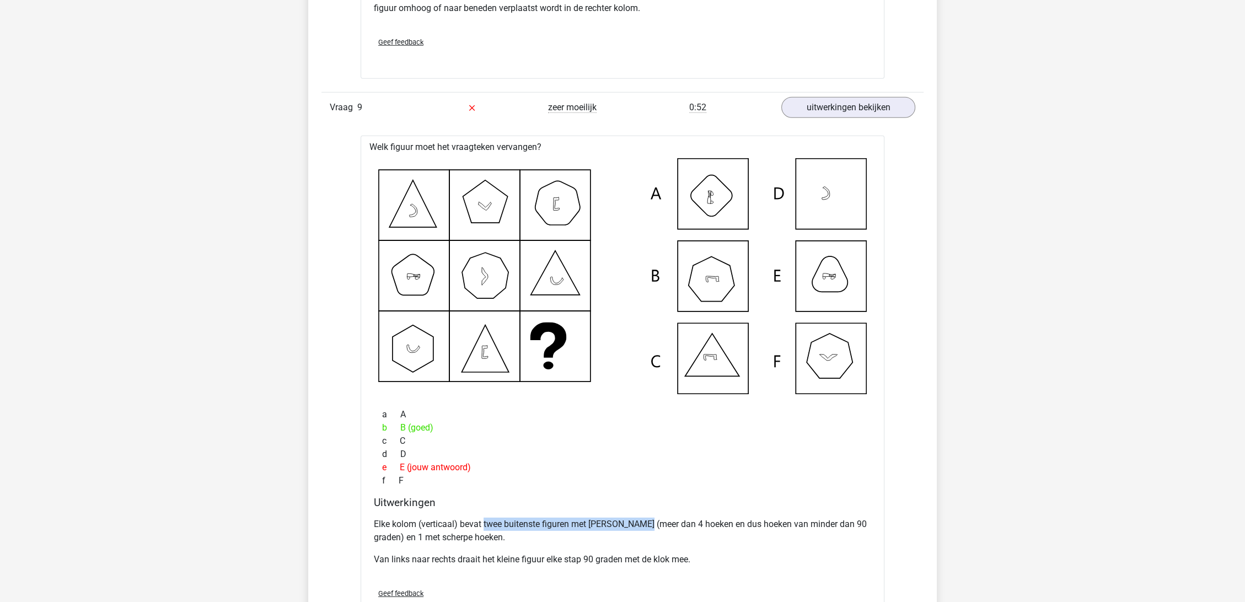
drag, startPoint x: 484, startPoint y: 520, endPoint x: 651, endPoint y: 523, distance: 166.5
click at [651, 523] on p "Elke kolom (verticaal) bevat twee buitenste figuren met stompe hoeken (meer dan…" at bounding box center [622, 531] width 497 height 26
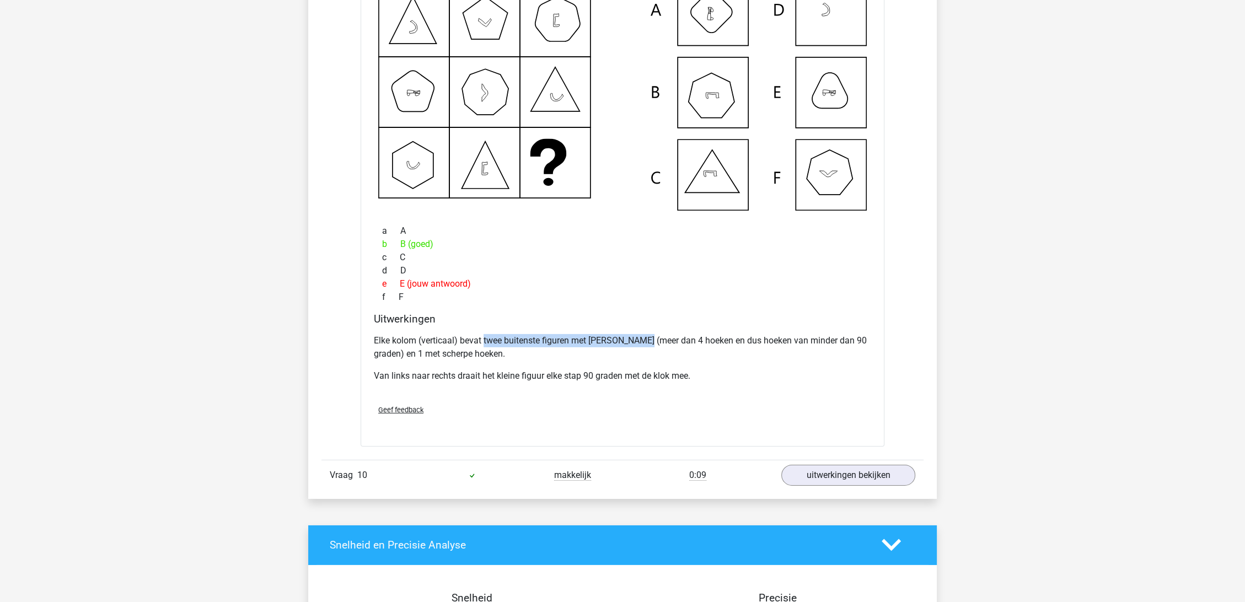
scroll to position [4776, 0]
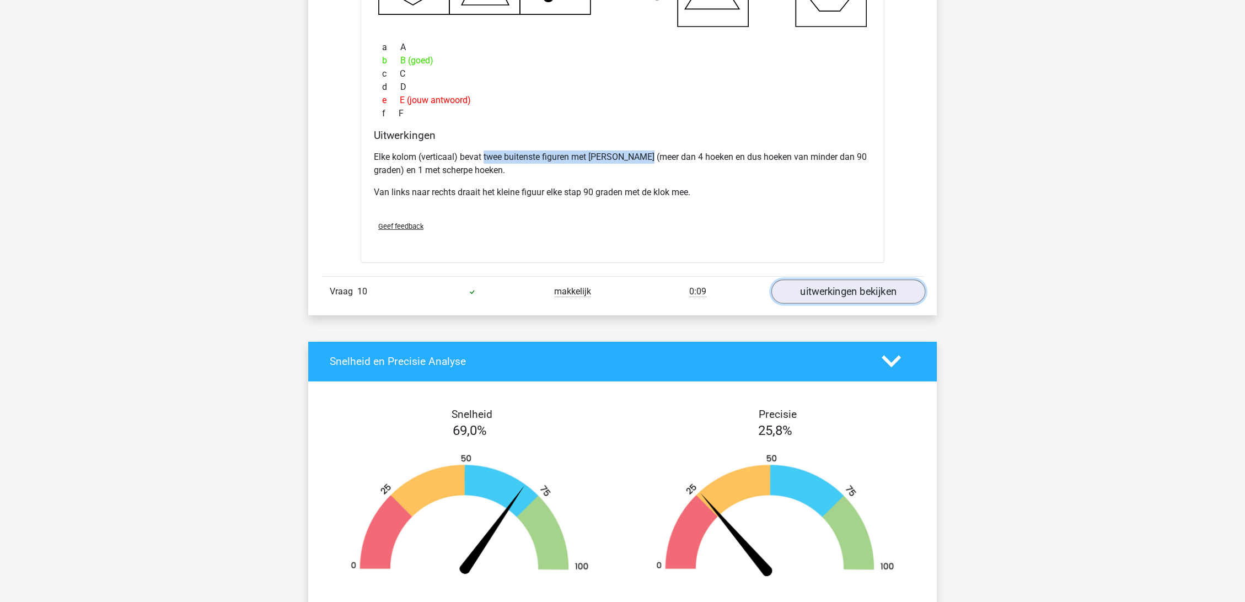
click at [828, 286] on link "uitwerkingen bekijken" at bounding box center [848, 291] width 154 height 24
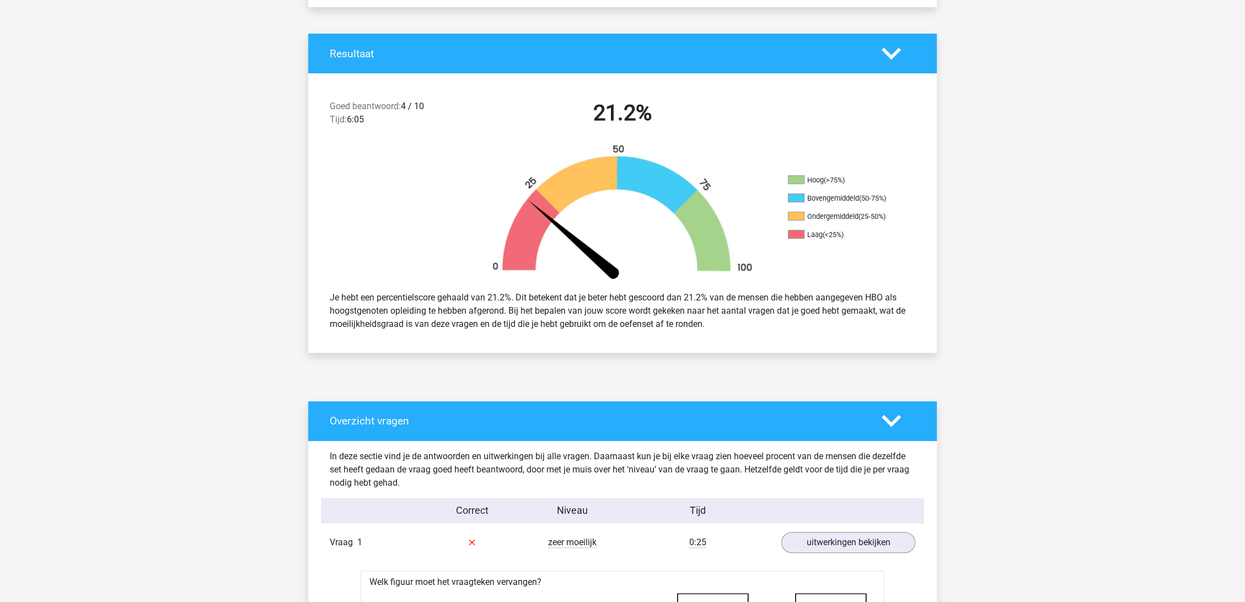
scroll to position [184, 0]
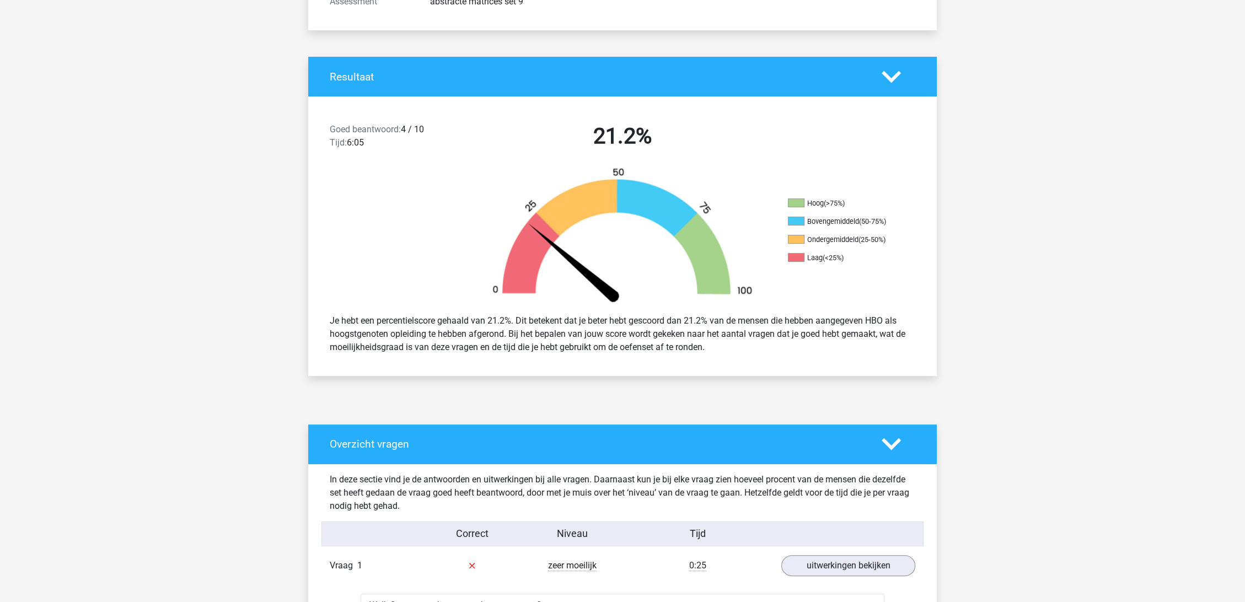
click at [897, 441] on polygon at bounding box center [890, 444] width 19 height 12
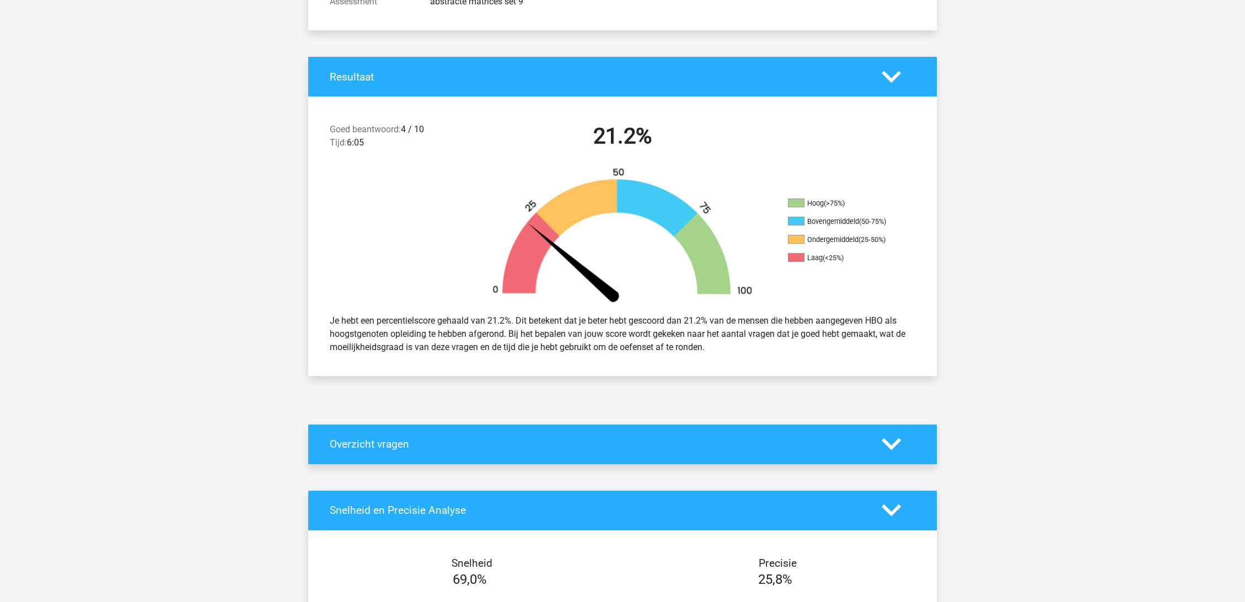
click at [892, 440] on icon at bounding box center [890, 443] width 19 height 19
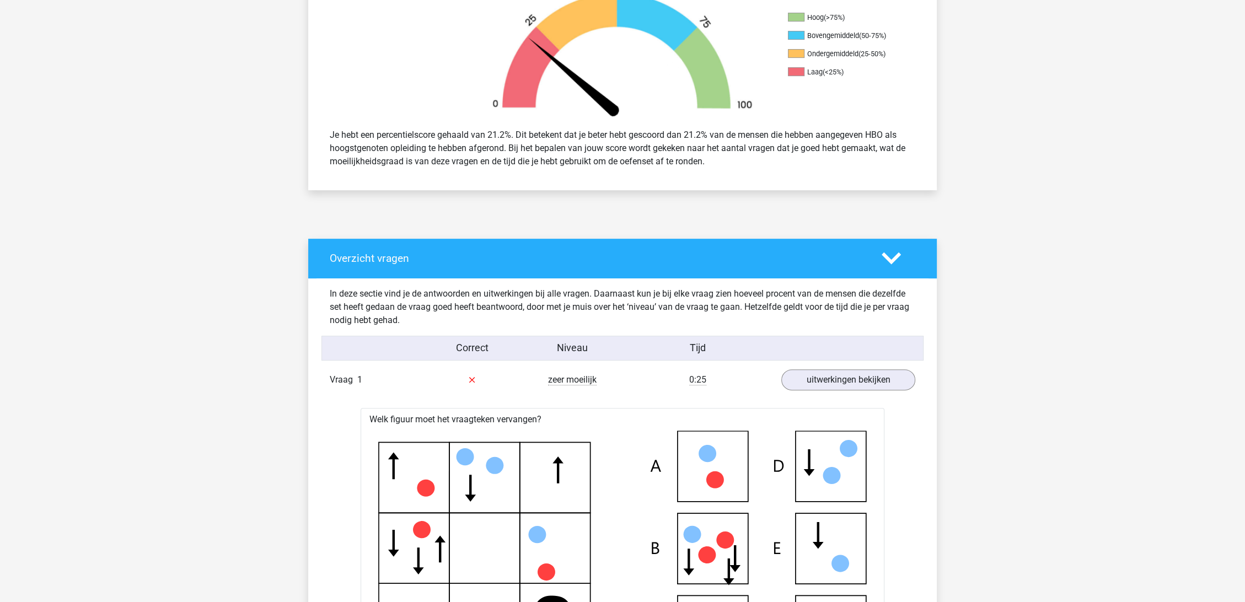
scroll to position [551, 0]
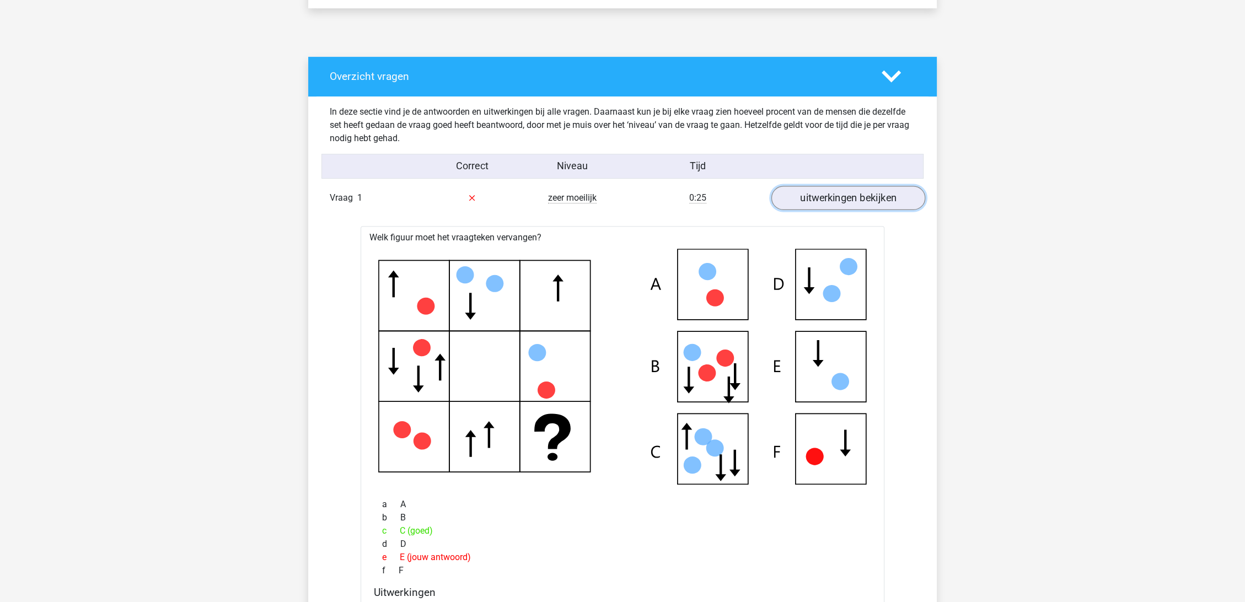
click at [891, 197] on link "uitwerkingen bekijken" at bounding box center [848, 198] width 154 height 24
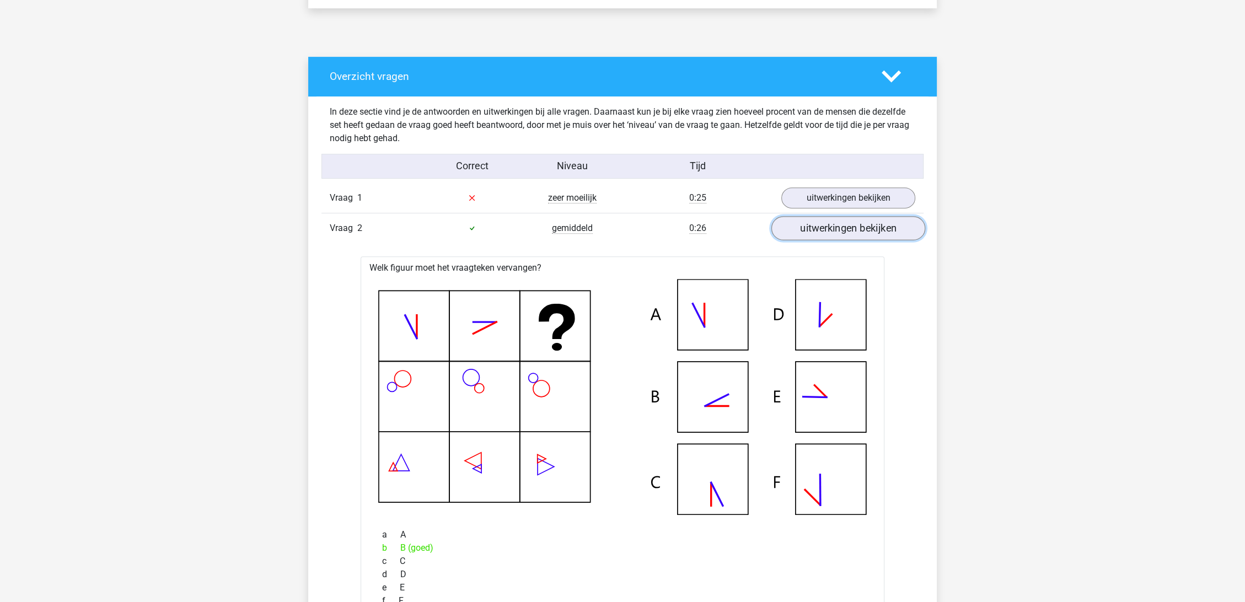
click at [847, 238] on link "uitwerkingen bekijken" at bounding box center [848, 228] width 154 height 24
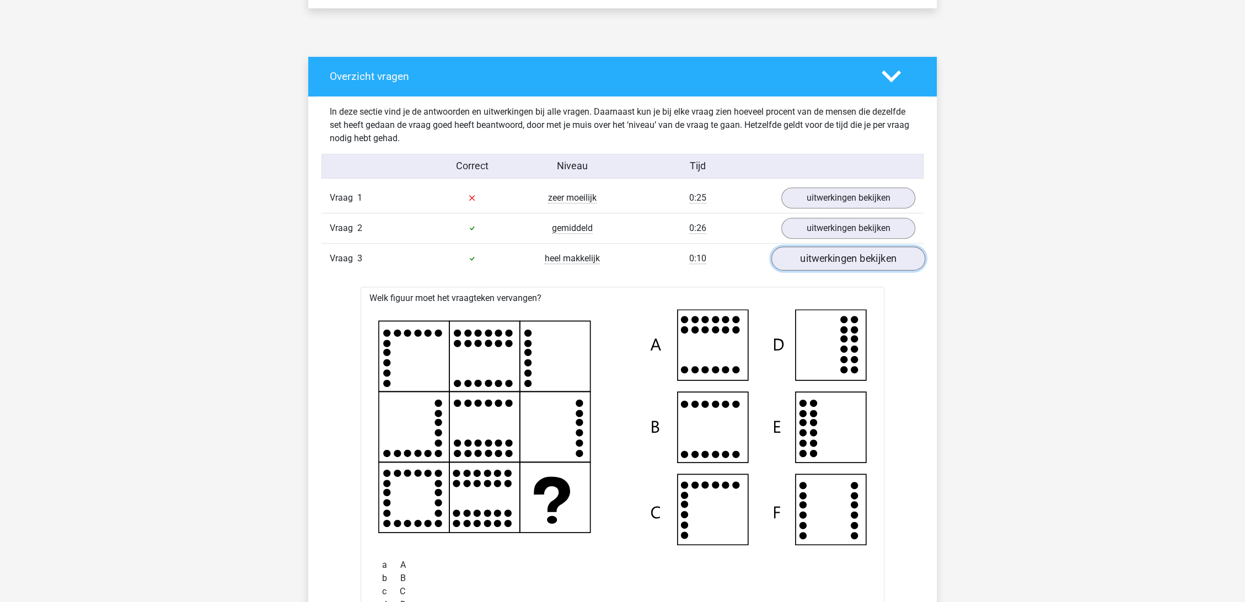
click at [831, 267] on link "uitwerkingen bekijken" at bounding box center [848, 258] width 154 height 24
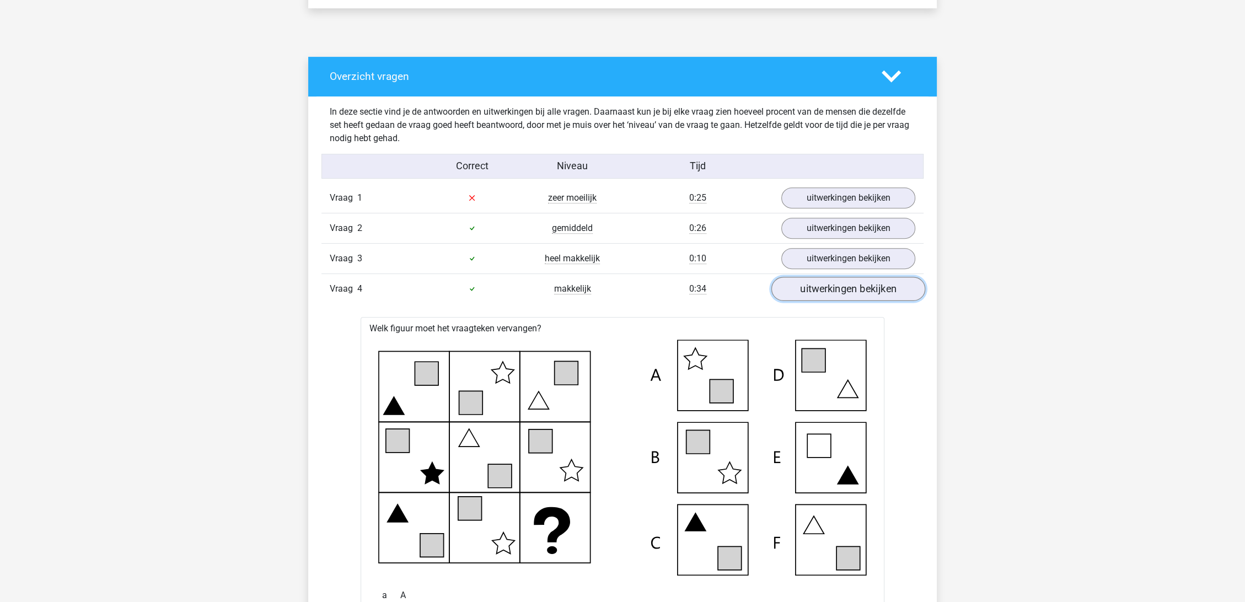
click at [875, 291] on link "uitwerkingen bekijken" at bounding box center [848, 289] width 154 height 24
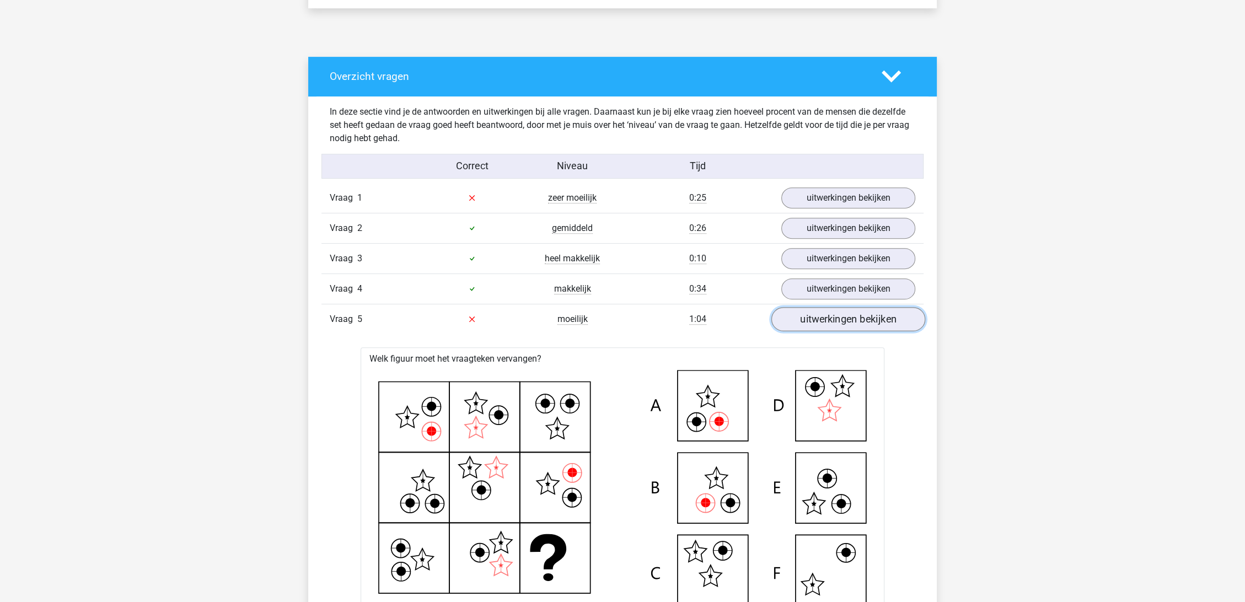
click at [882, 325] on link "uitwerkingen bekijken" at bounding box center [848, 319] width 154 height 24
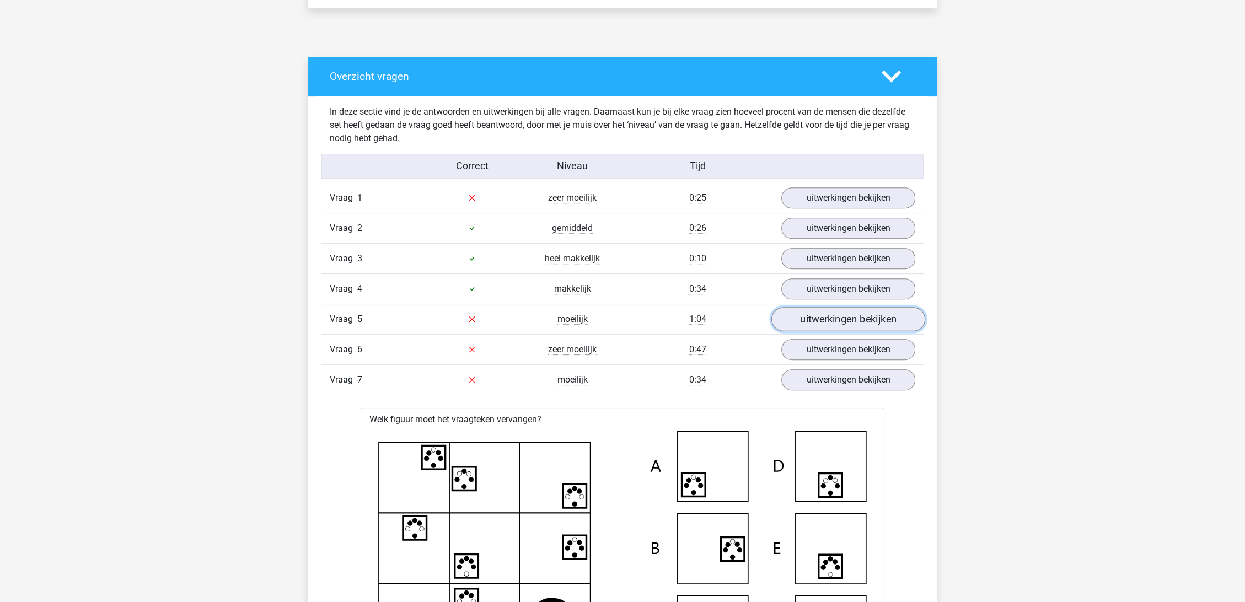
scroll to position [735, 0]
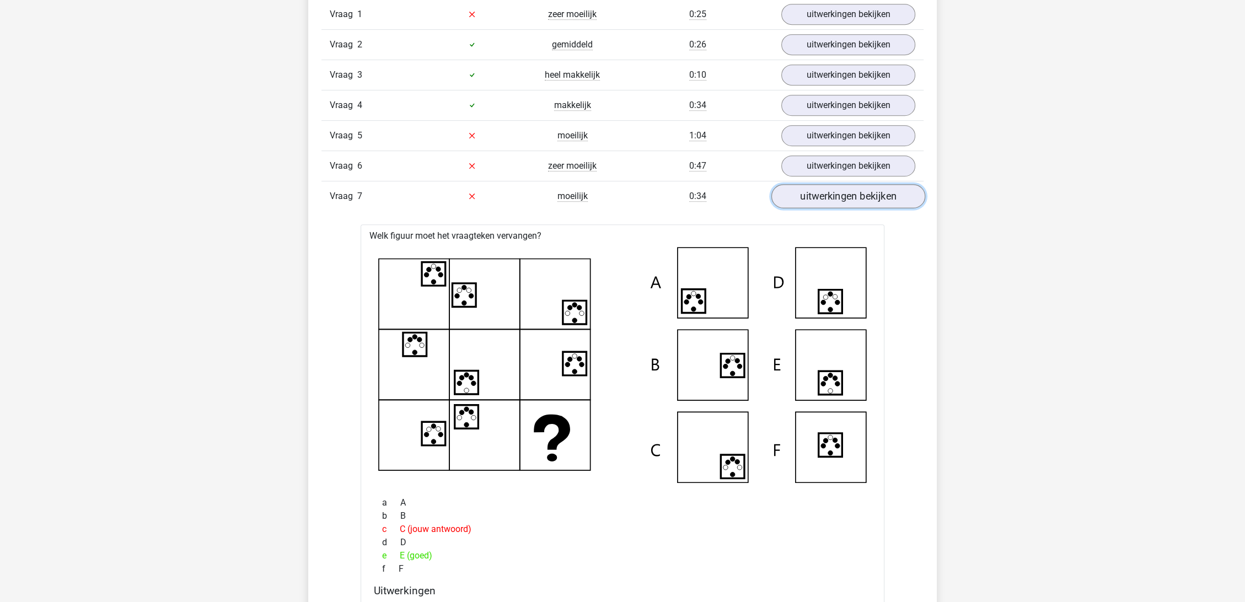
click at [870, 197] on link "uitwerkingen bekijken" at bounding box center [848, 196] width 154 height 24
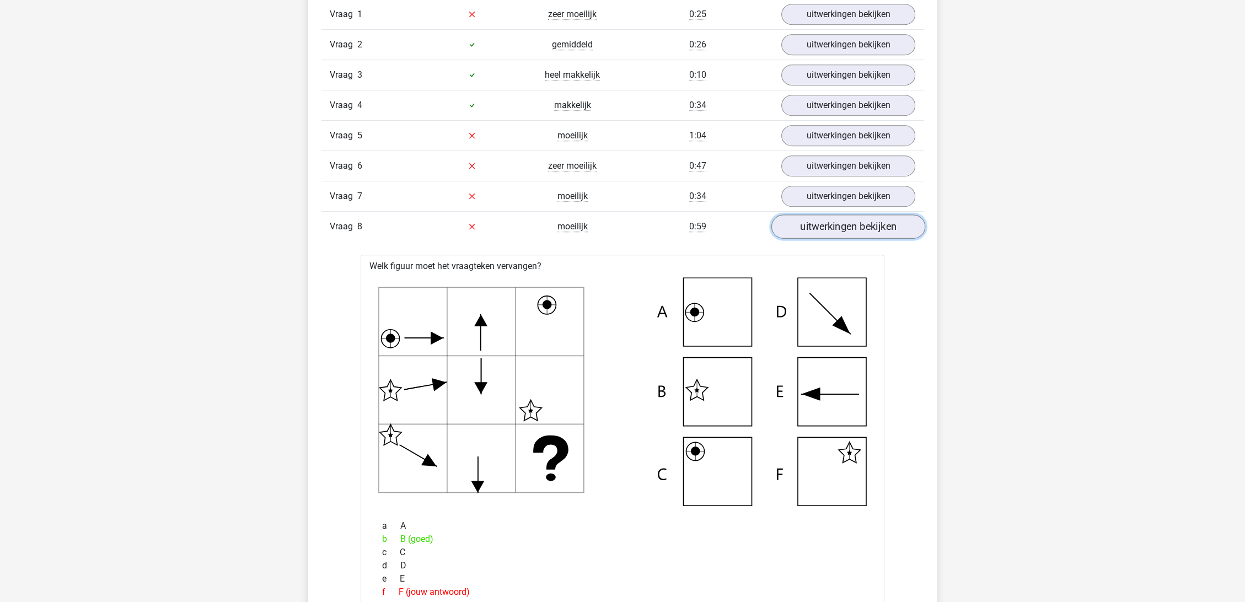
click at [847, 225] on link "uitwerkingen bekijken" at bounding box center [848, 226] width 154 height 24
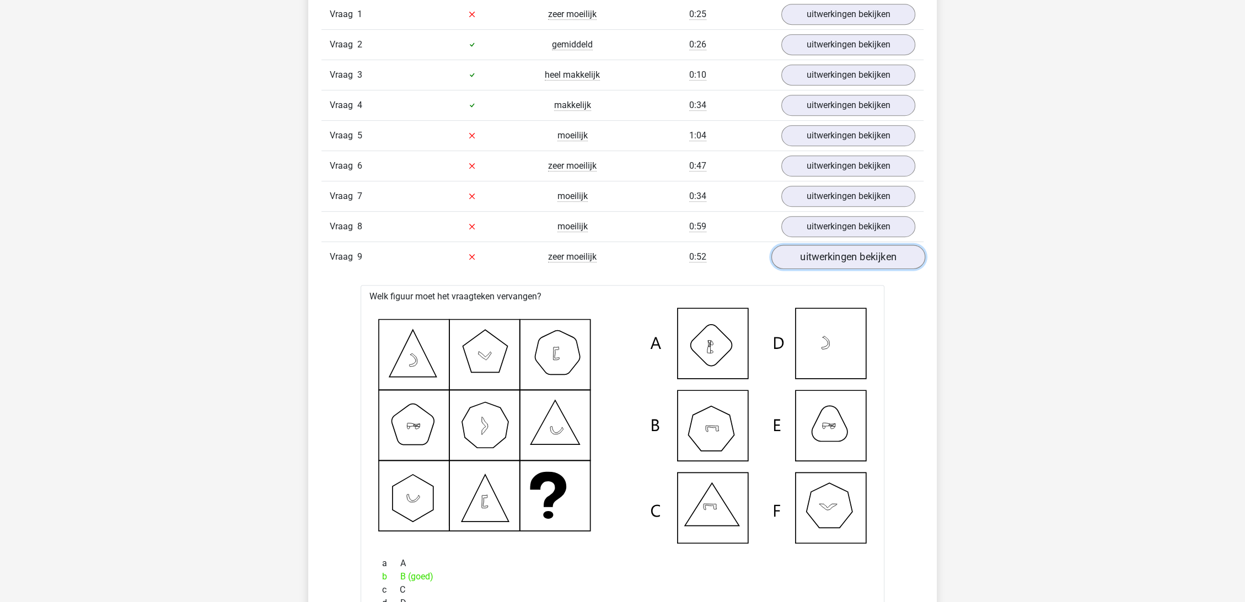
click at [858, 255] on link "uitwerkingen bekijken" at bounding box center [848, 257] width 154 height 24
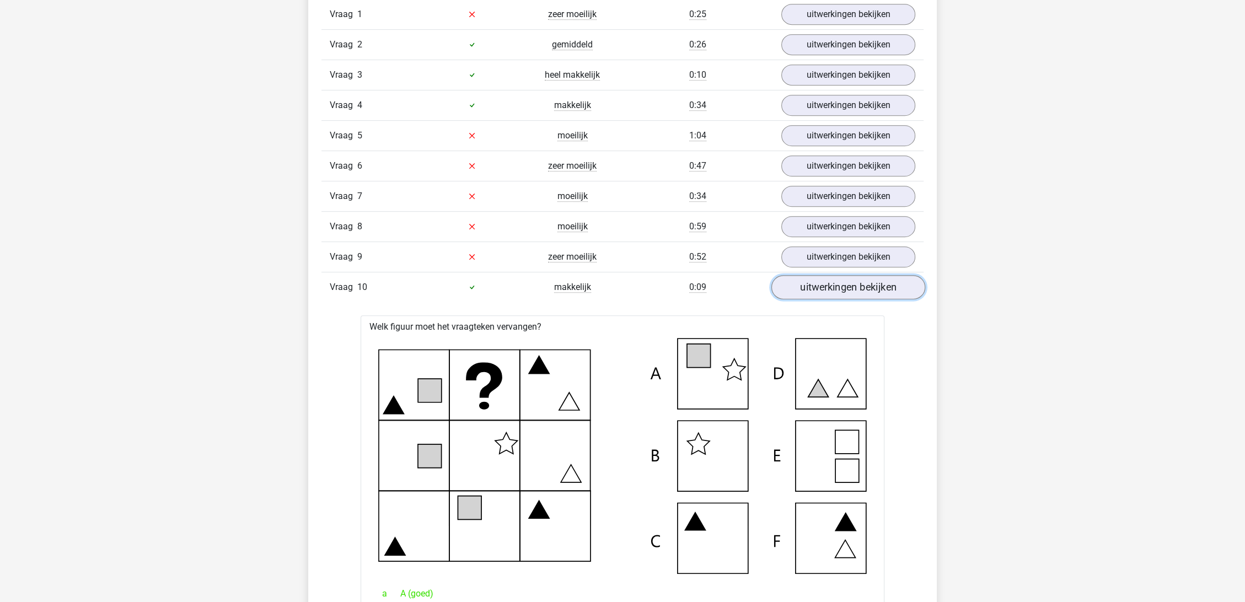
drag, startPoint x: 860, startPoint y: 286, endPoint x: 868, endPoint y: 286, distance: 7.7
click at [861, 286] on link "uitwerkingen bekijken" at bounding box center [848, 287] width 154 height 24
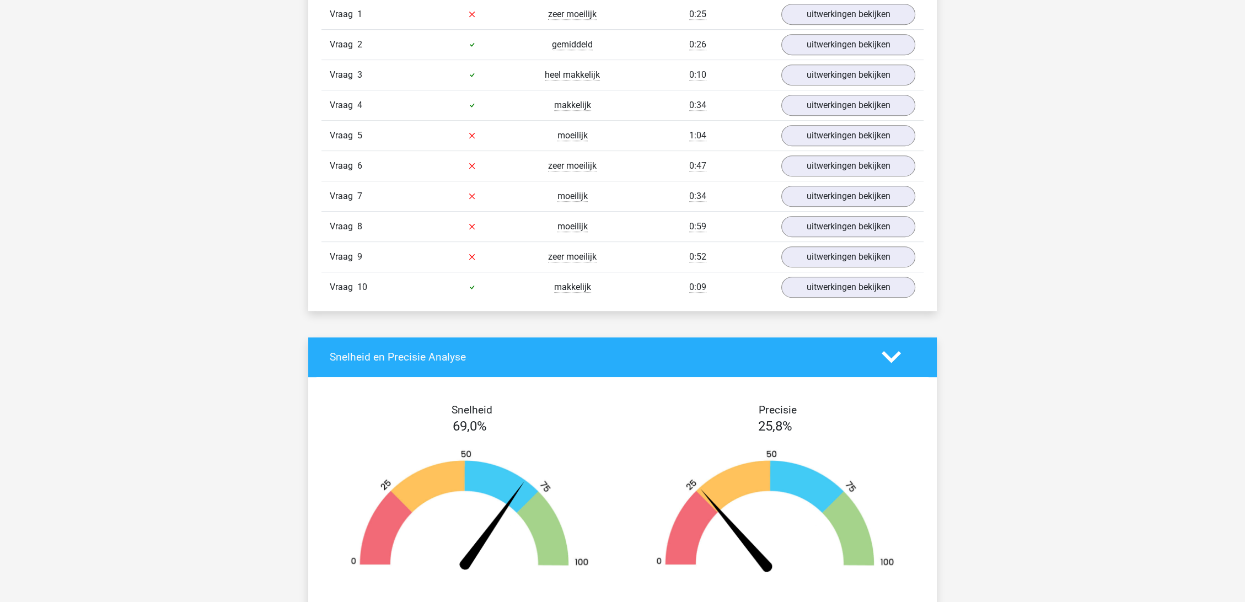
click at [1081, 262] on div "Sam [EMAIL_ADDRESS][DOMAIN_NAME]" at bounding box center [622, 276] width 1245 height 2023
